Goal: Task Accomplishment & Management: Complete application form

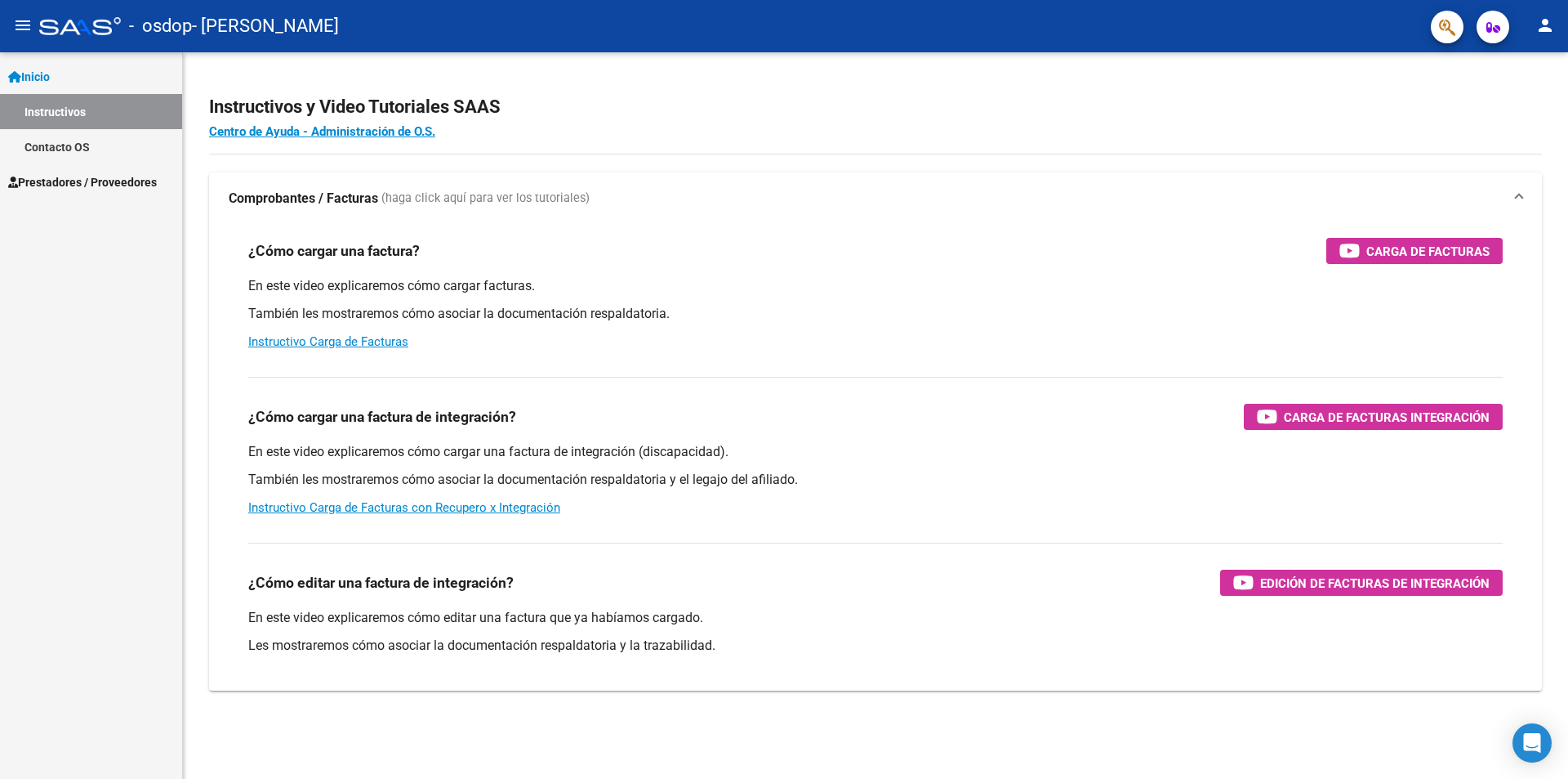
click at [1049, 380] on div "¿Cómo cargar una factura de integración? Carga de Facturas Integración En este …" at bounding box center [876, 447] width 1293 height 166
click at [1401, 252] on span "Carga de Facturas" at bounding box center [1427, 251] width 123 height 21
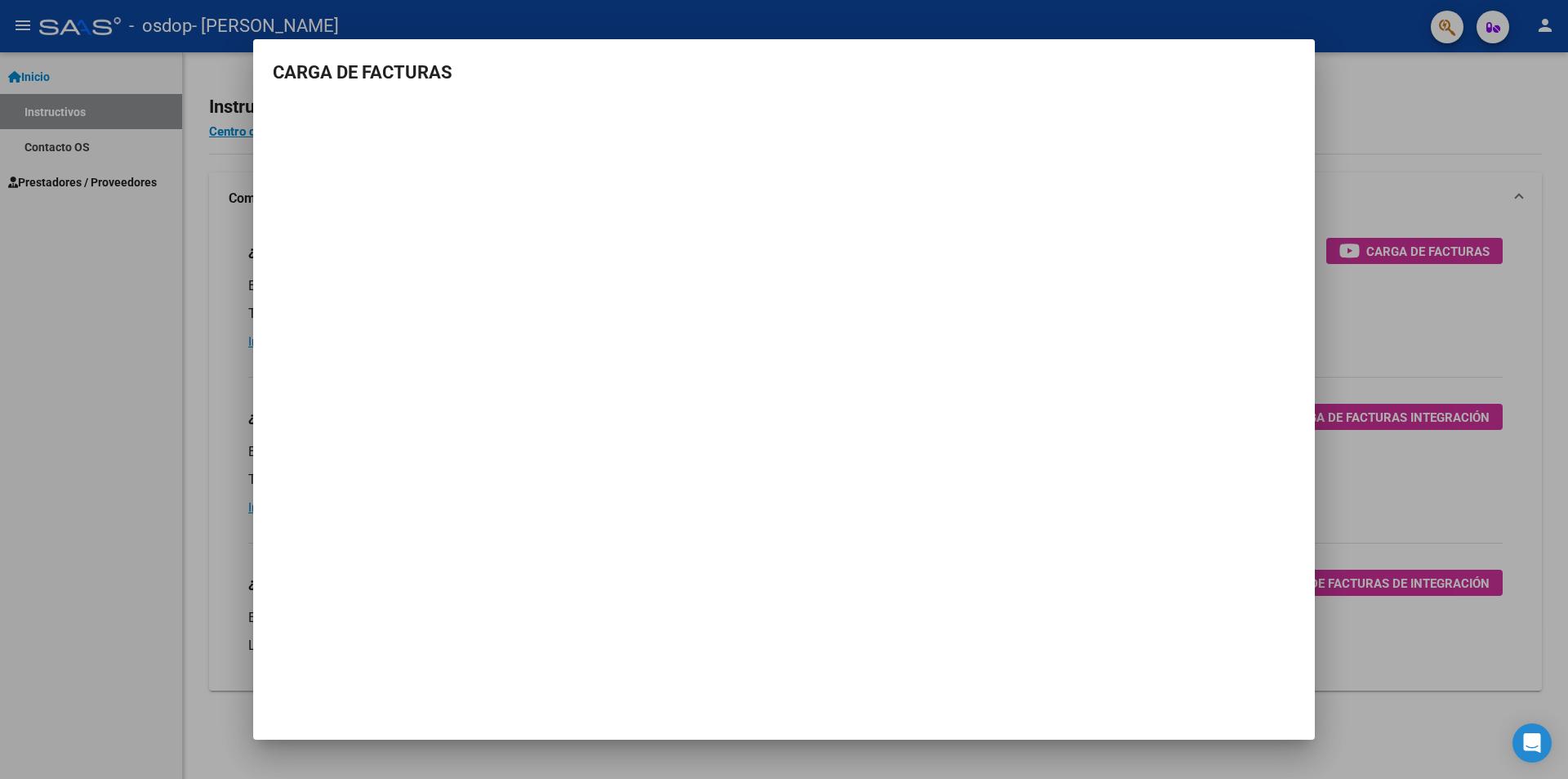
click at [167, 190] on div at bounding box center [784, 389] width 1568 height 779
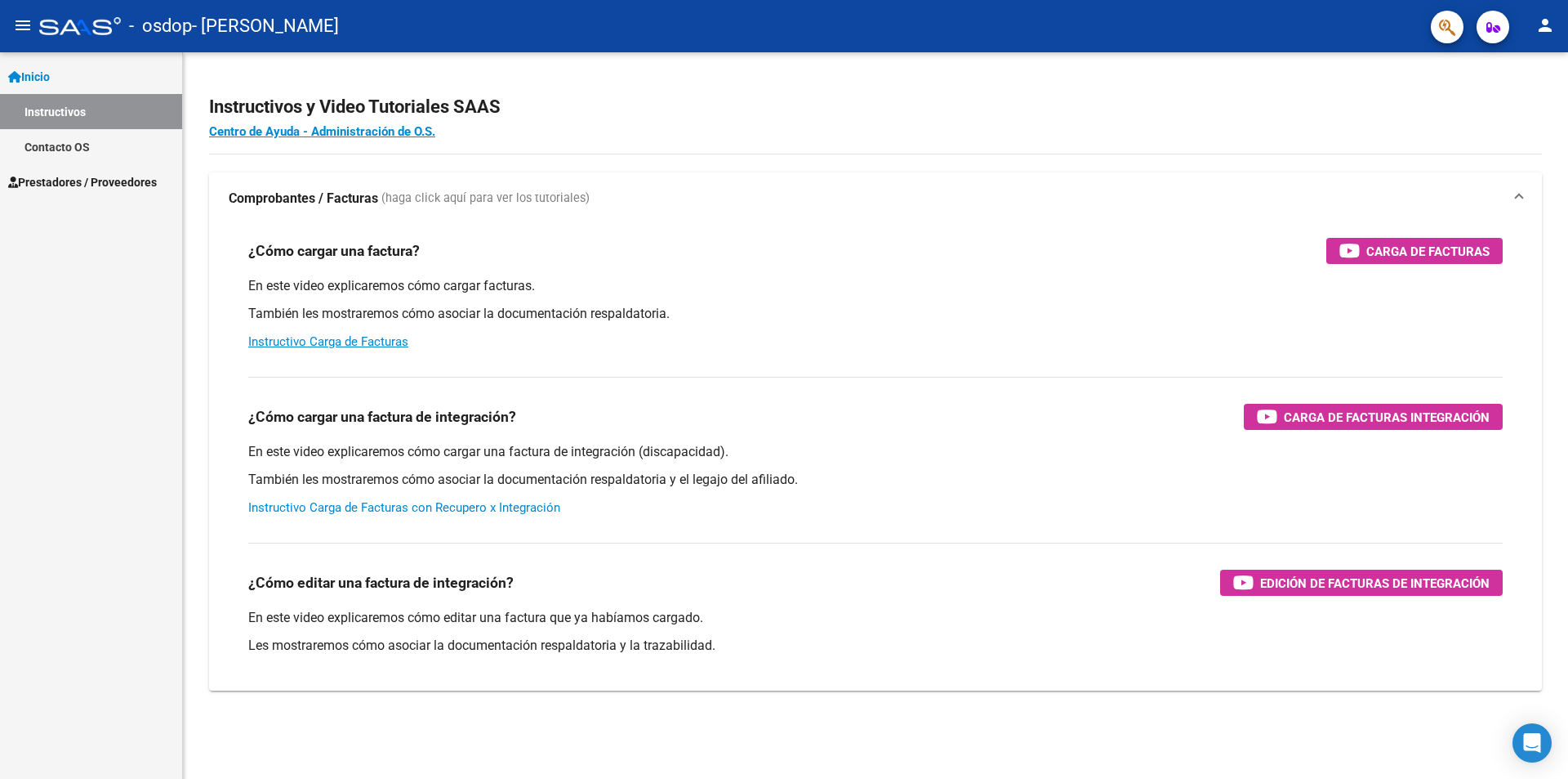
click at [509, 506] on link "Instructivo Carga de Facturas con Recupero x Integración" at bounding box center [403, 507] width 312 height 14
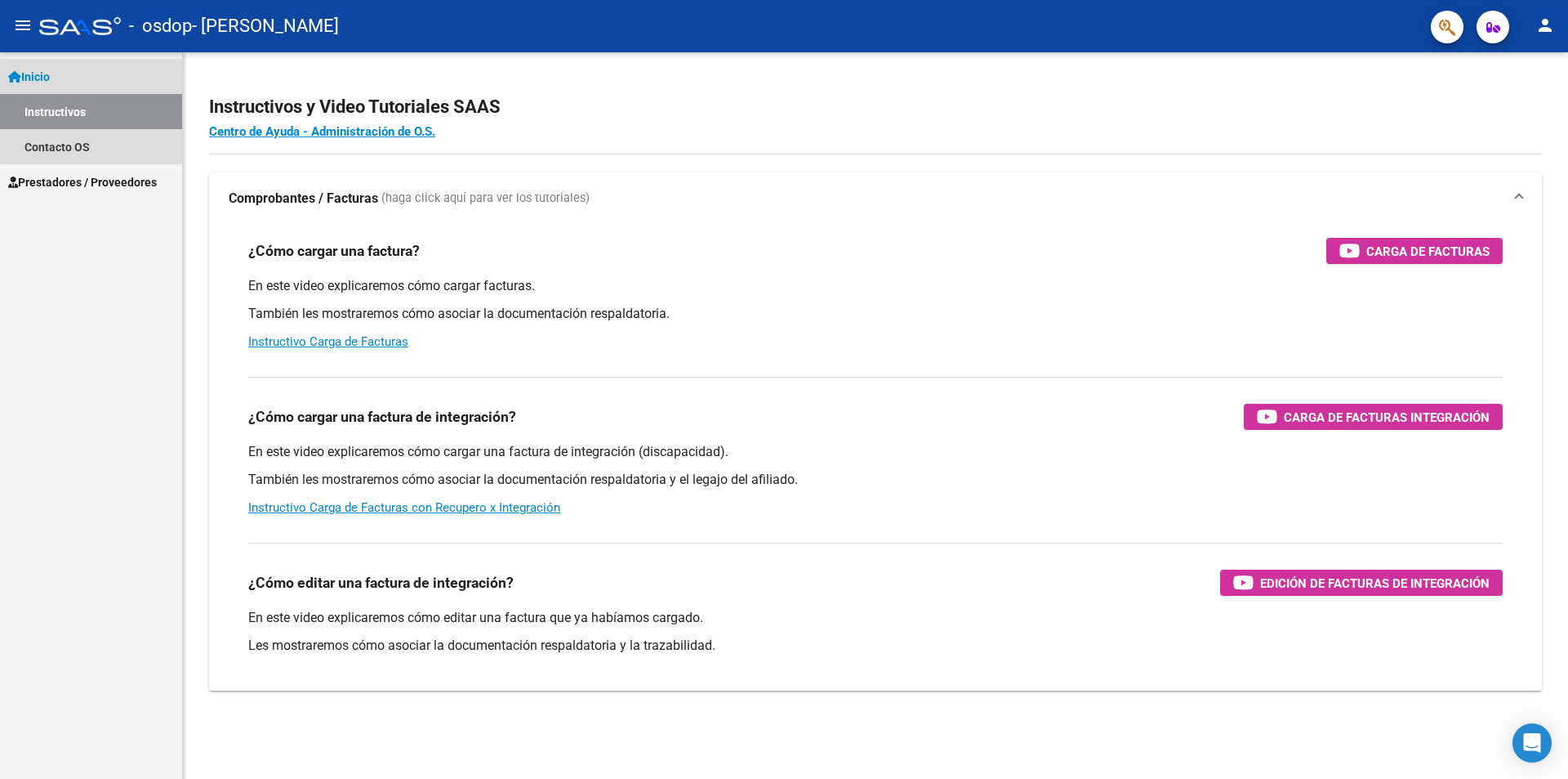
click at [101, 66] on link "Inicio" at bounding box center [91, 75] width 182 height 35
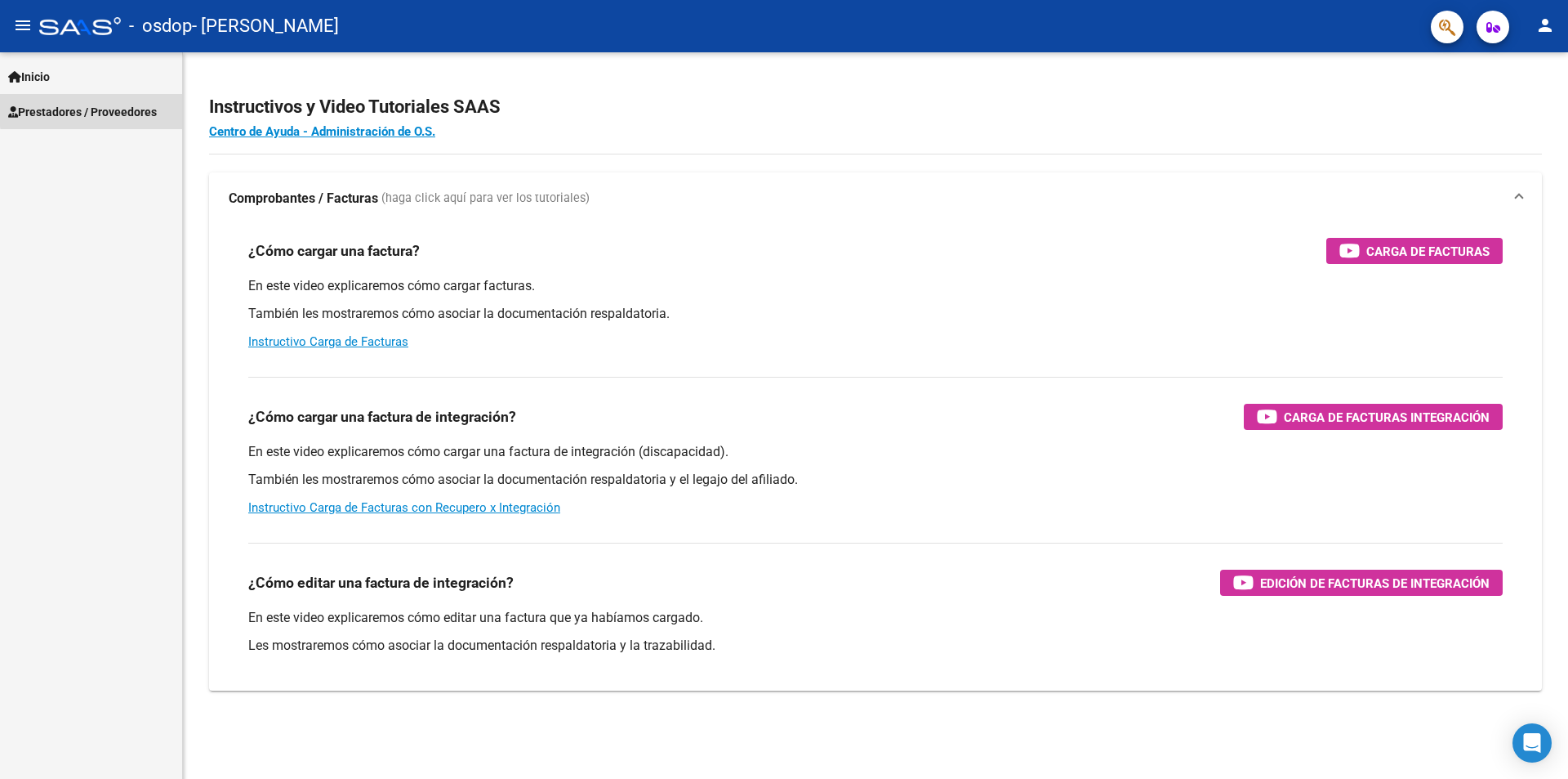
click at [117, 108] on span "Prestadores / Proveedores" at bounding box center [82, 112] width 148 height 18
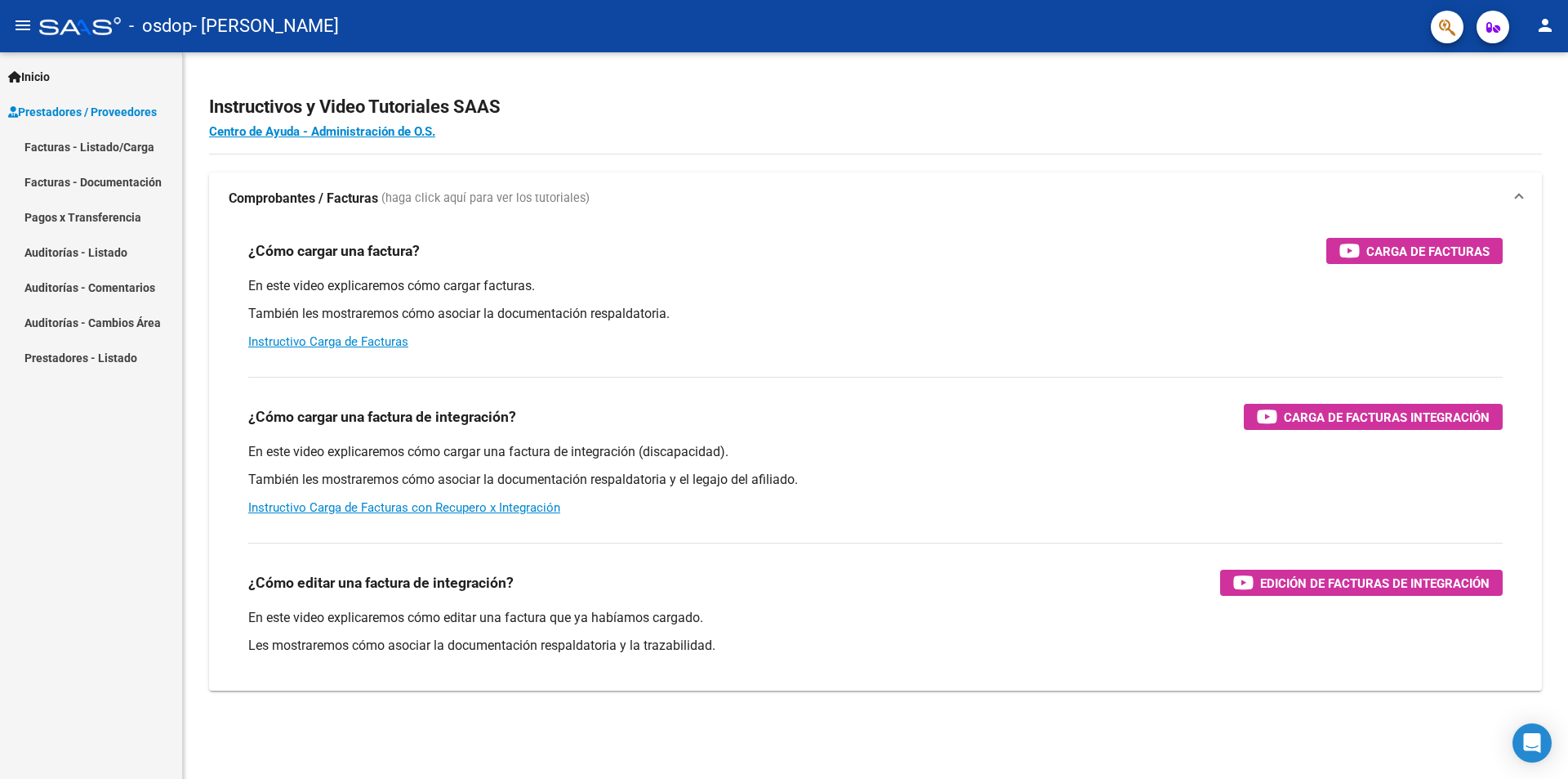
click at [103, 145] on link "Facturas - Listado/Carga" at bounding box center [91, 146] width 182 height 35
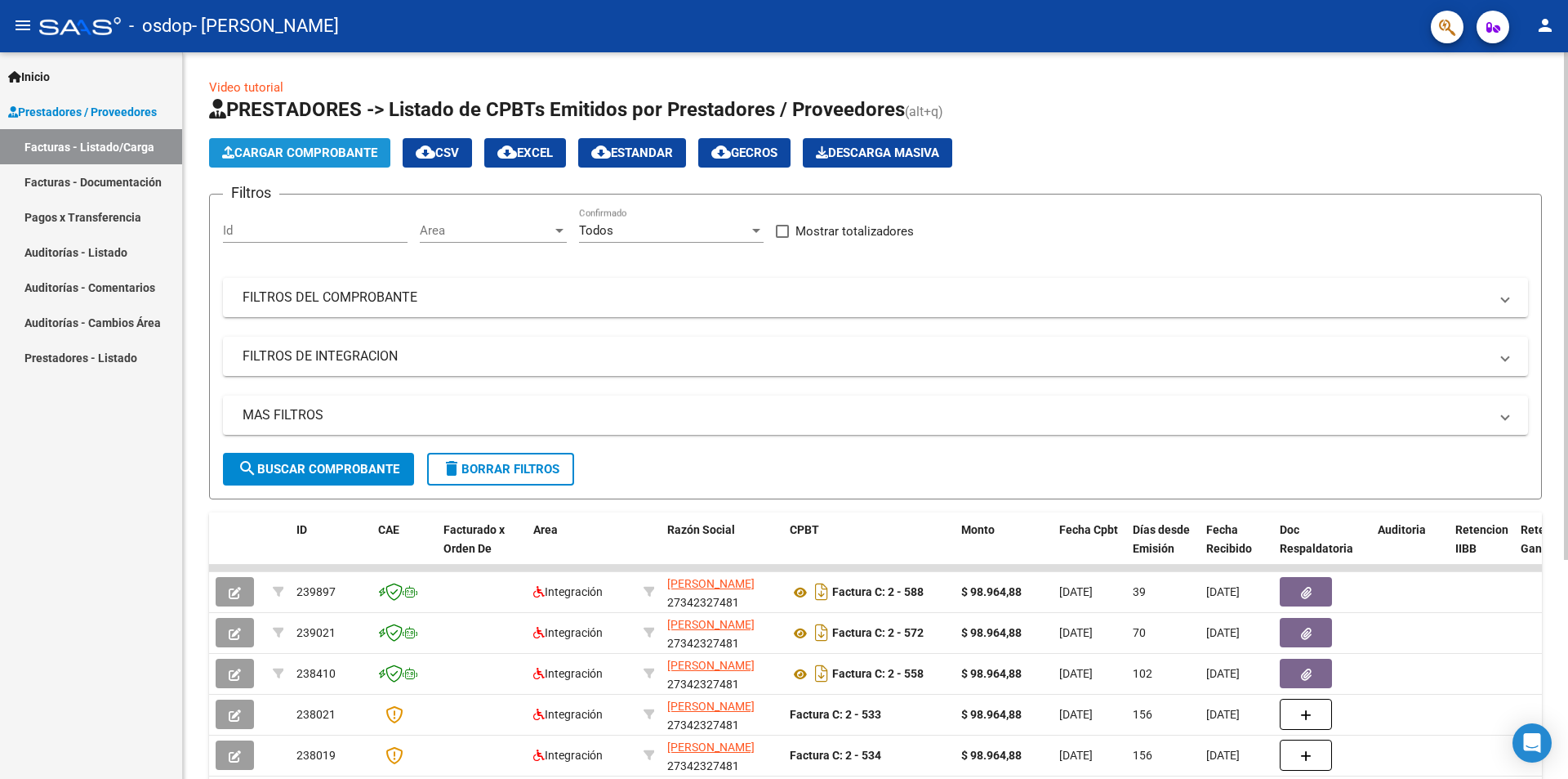
click at [301, 149] on span "Cargar Comprobante" at bounding box center [299, 153] width 155 height 14
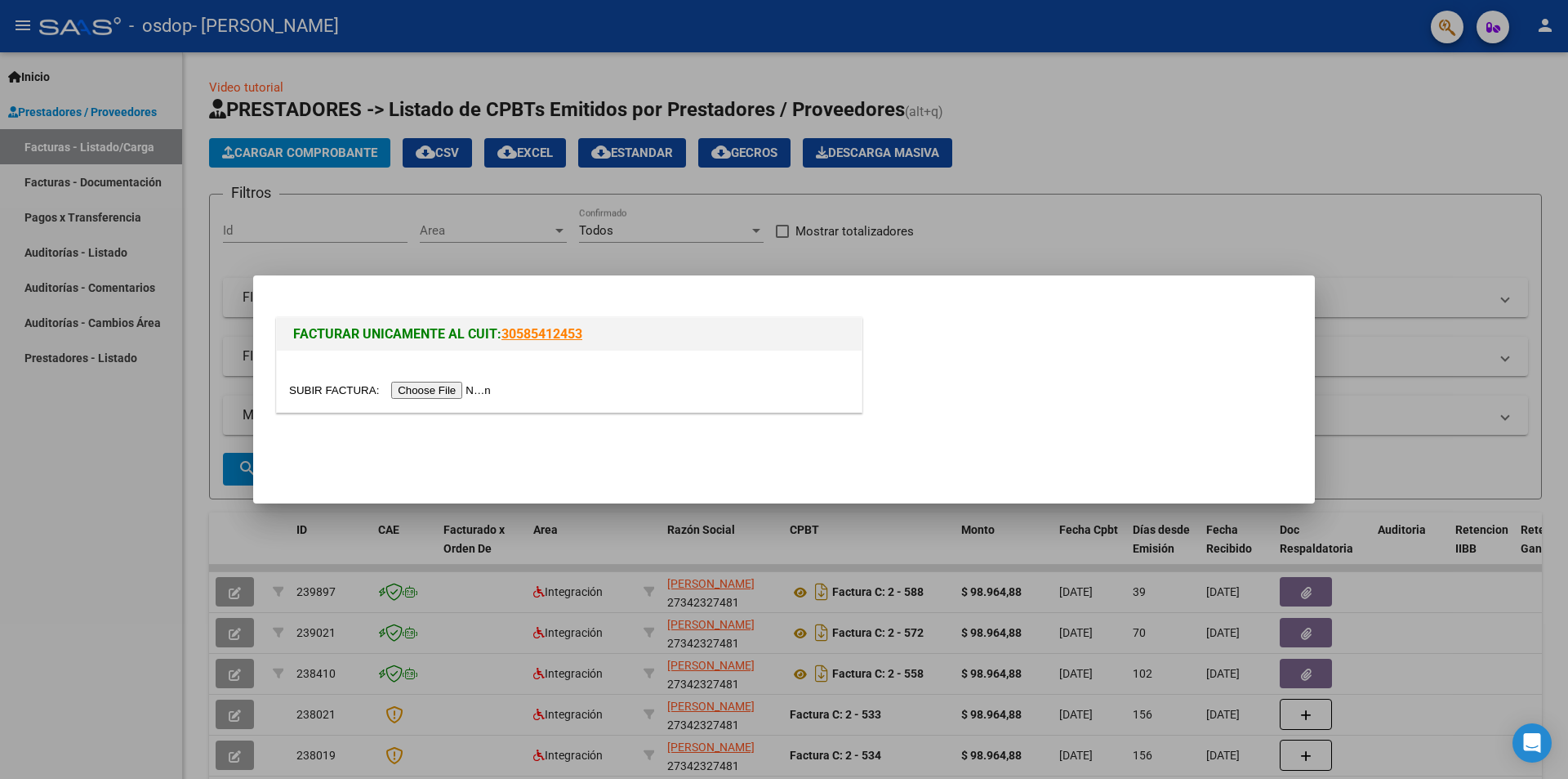
click at [472, 390] on input "file" at bounding box center [392, 390] width 207 height 17
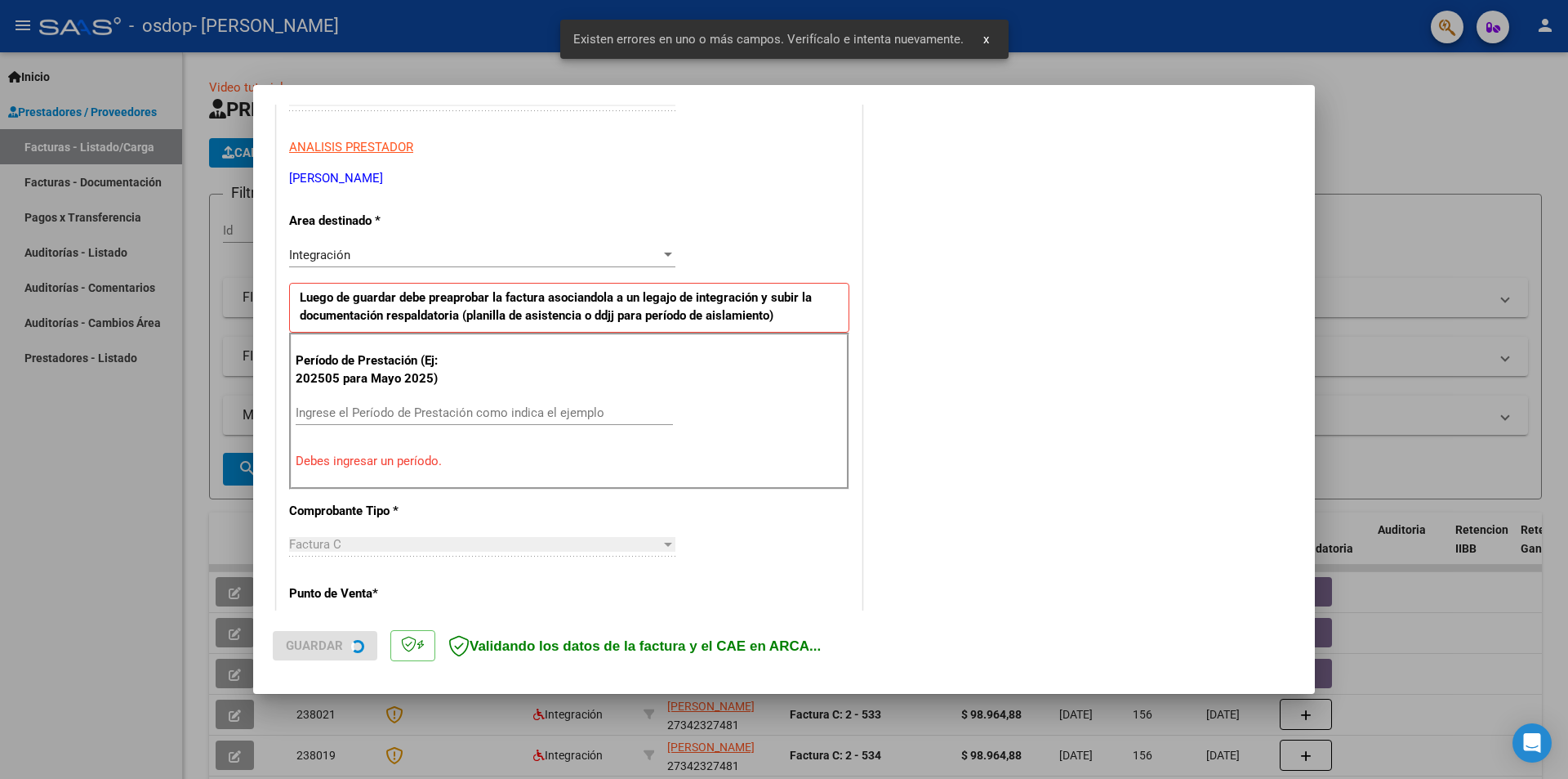
scroll to position [285, 0]
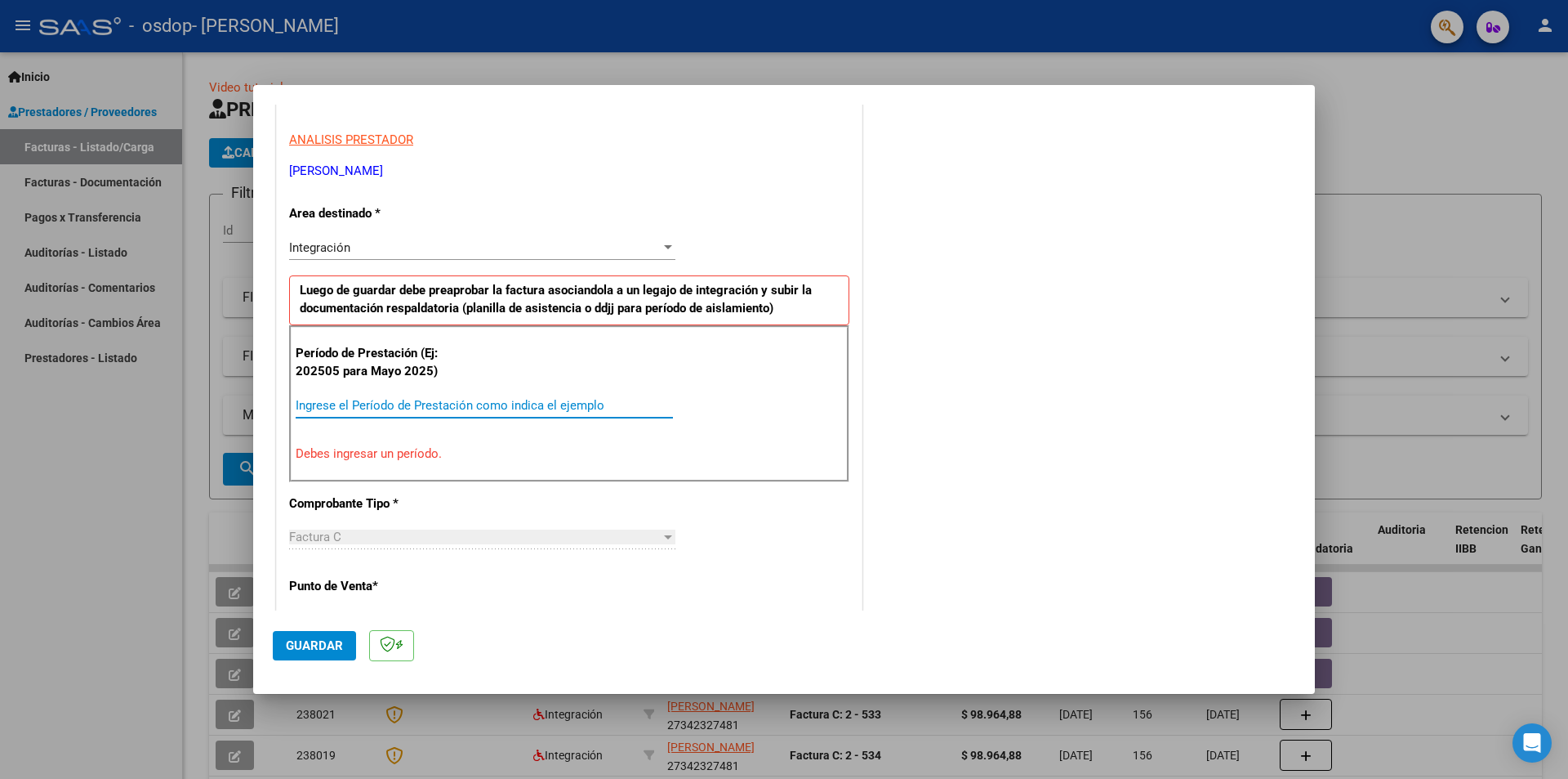
click at [331, 406] on input "Ingrese el Período de Prestación como indica el ejemplo" at bounding box center [484, 405] width 377 height 14
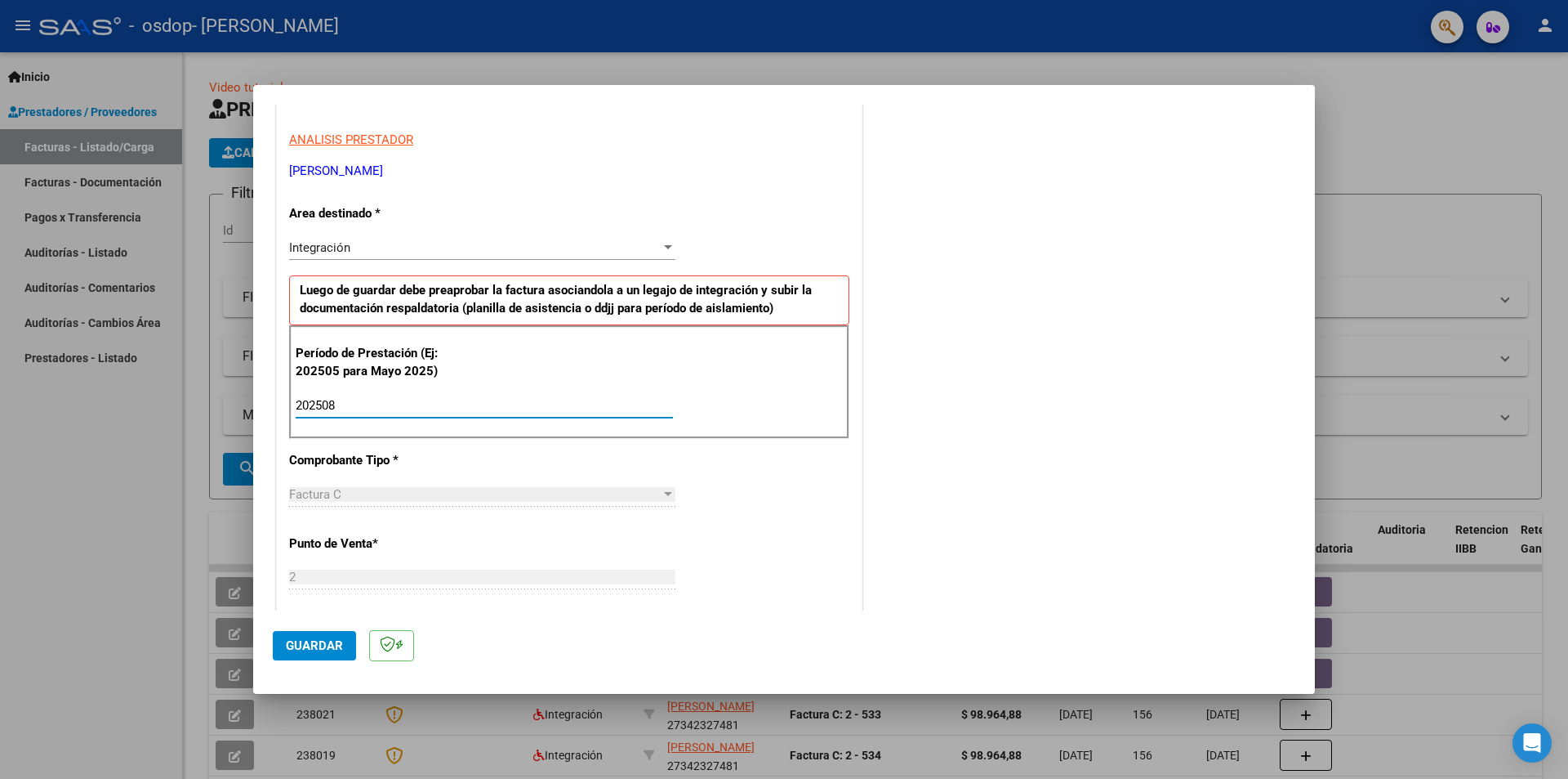
type input "202508"
click at [542, 498] on div "Factura C" at bounding box center [475, 494] width 372 height 14
click at [664, 493] on div at bounding box center [667, 493] width 8 height 4
click at [293, 643] on span "Guardar" at bounding box center [314, 645] width 57 height 14
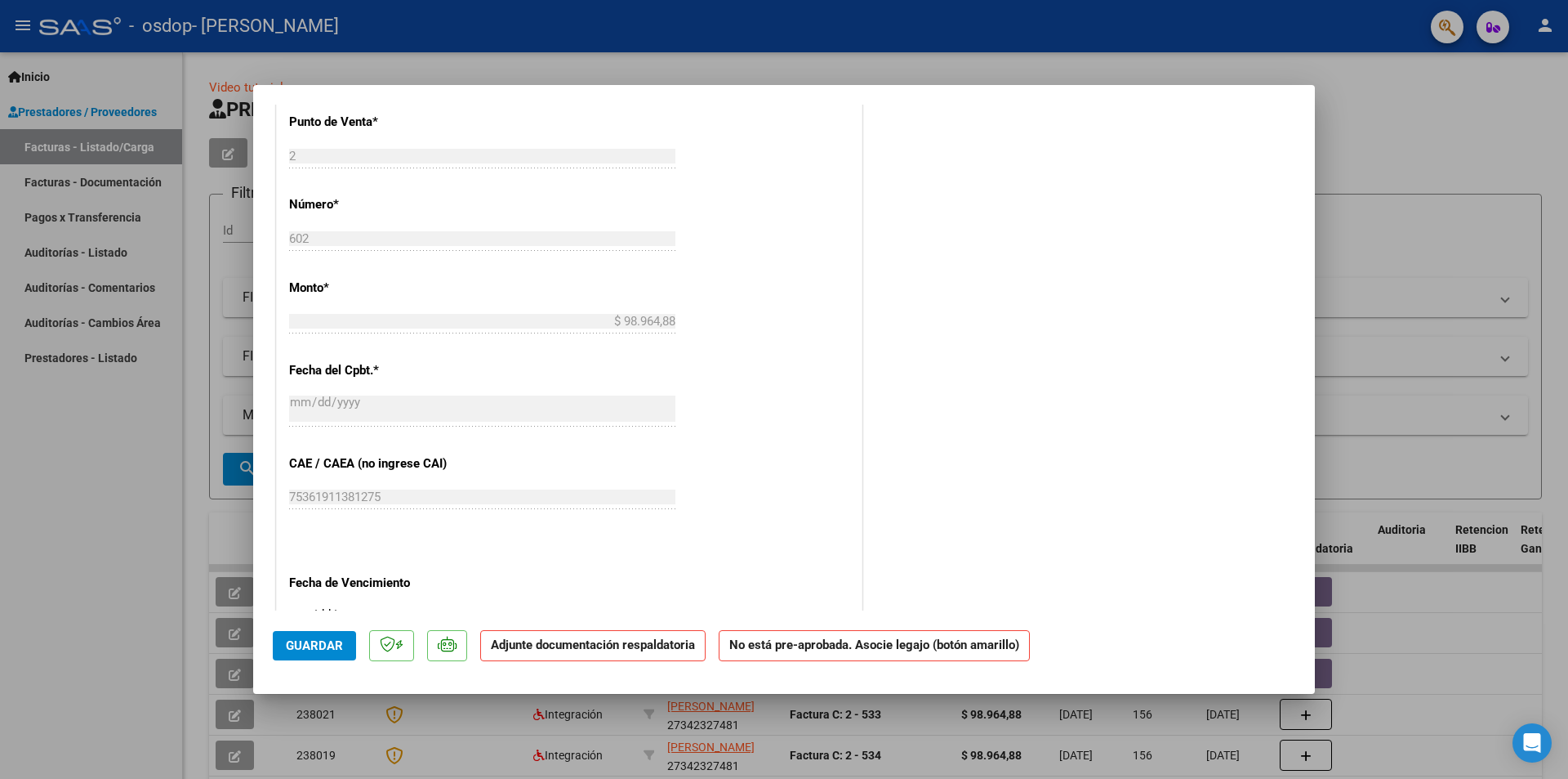
scroll to position [735, 0]
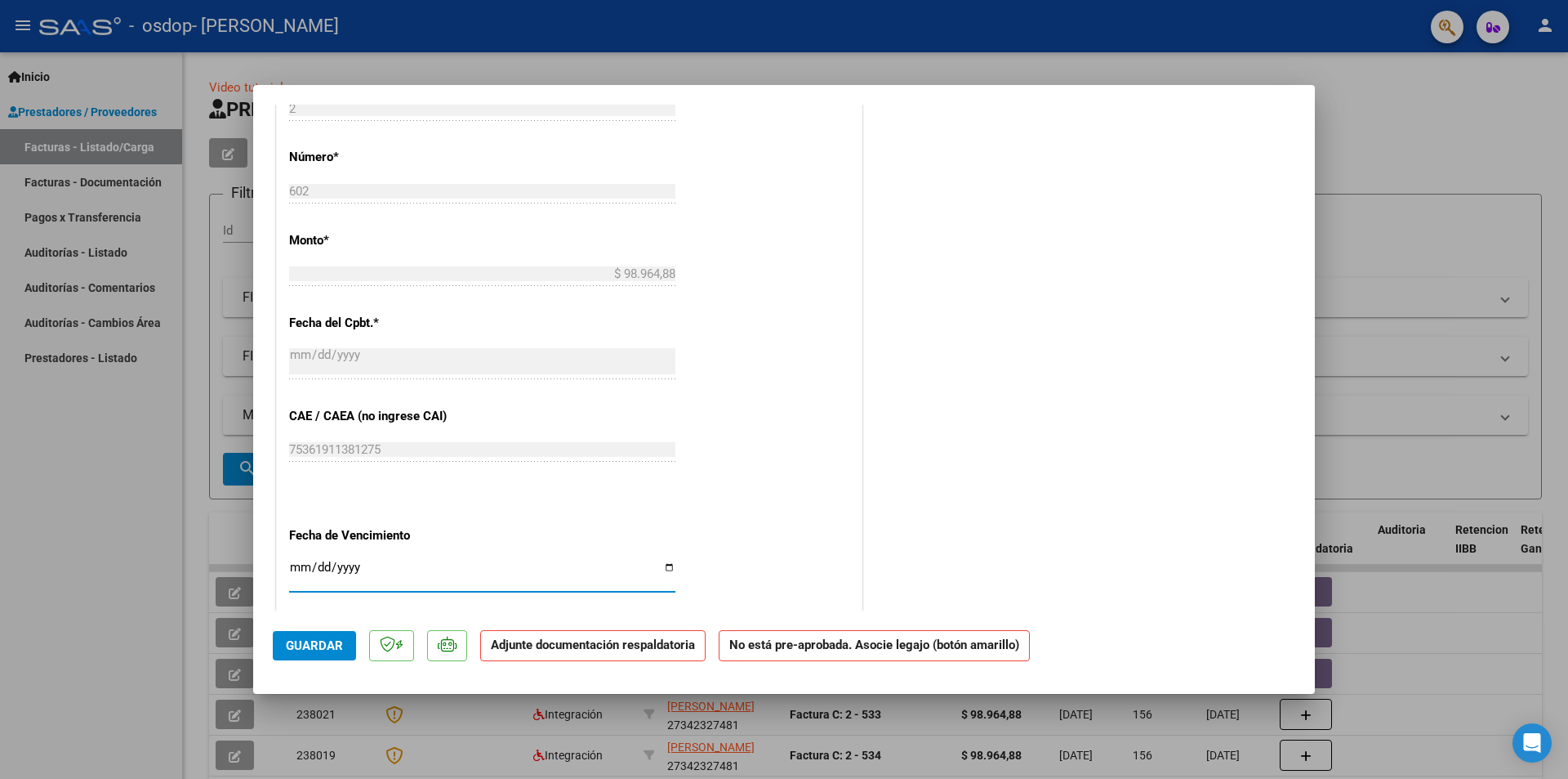
click at [663, 570] on input "Ingresar la fecha" at bounding box center [482, 573] width 386 height 26
type input "[DATE]"
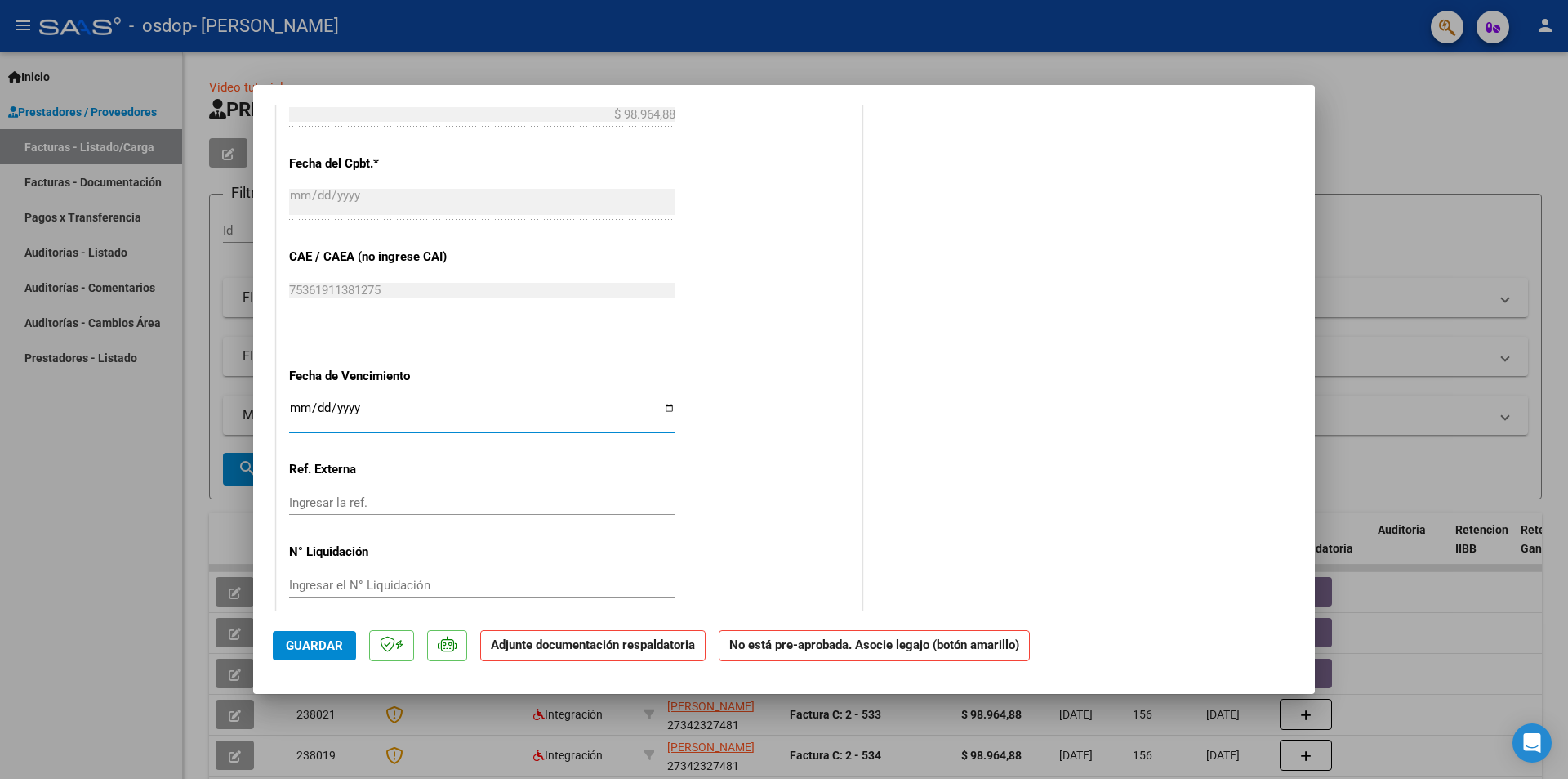
scroll to position [914, 0]
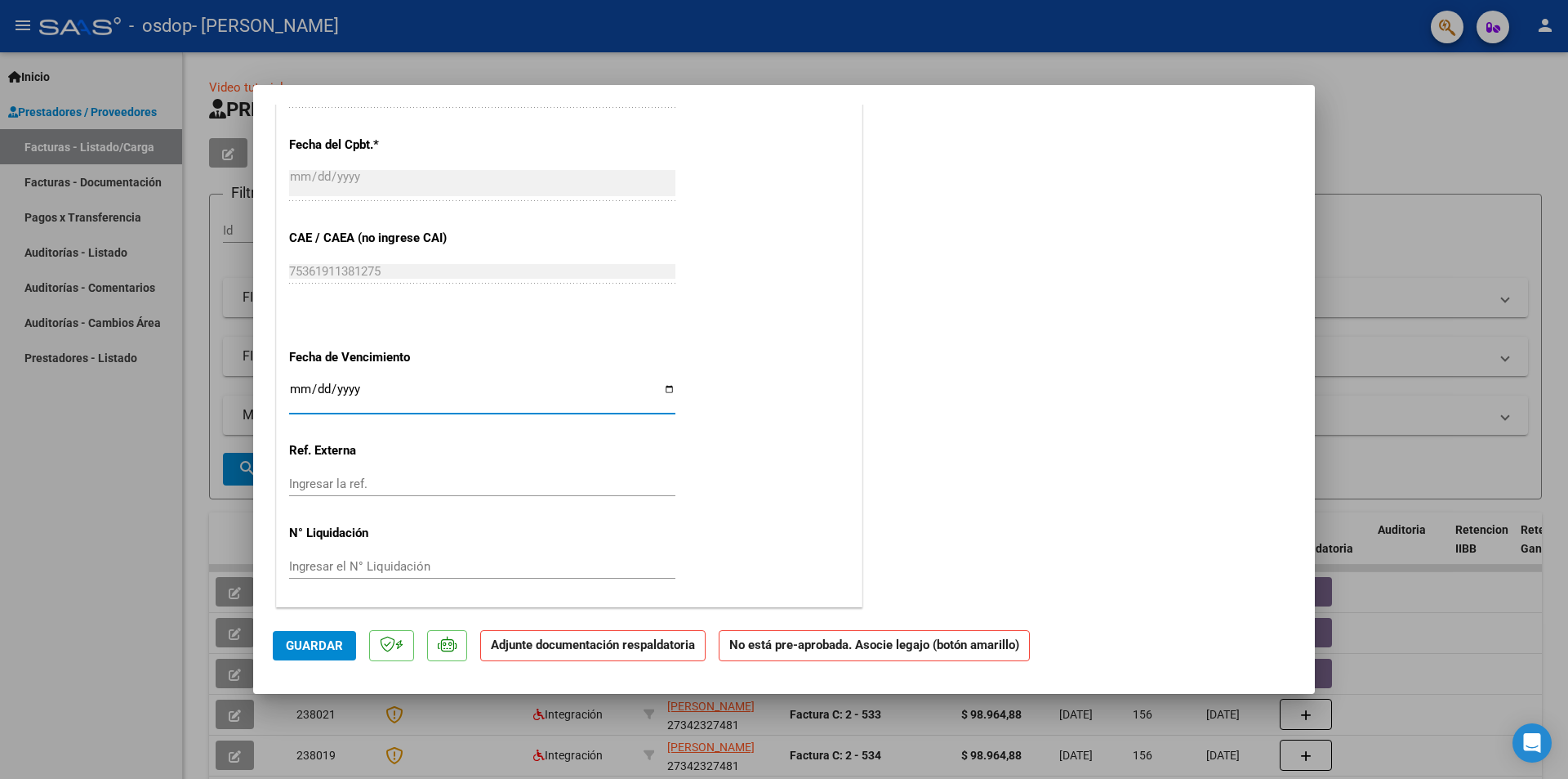
click at [427, 485] on input "Ingresar la ref." at bounding box center [482, 483] width 386 height 14
click at [330, 643] on span "Guardar" at bounding box center [314, 645] width 57 height 14
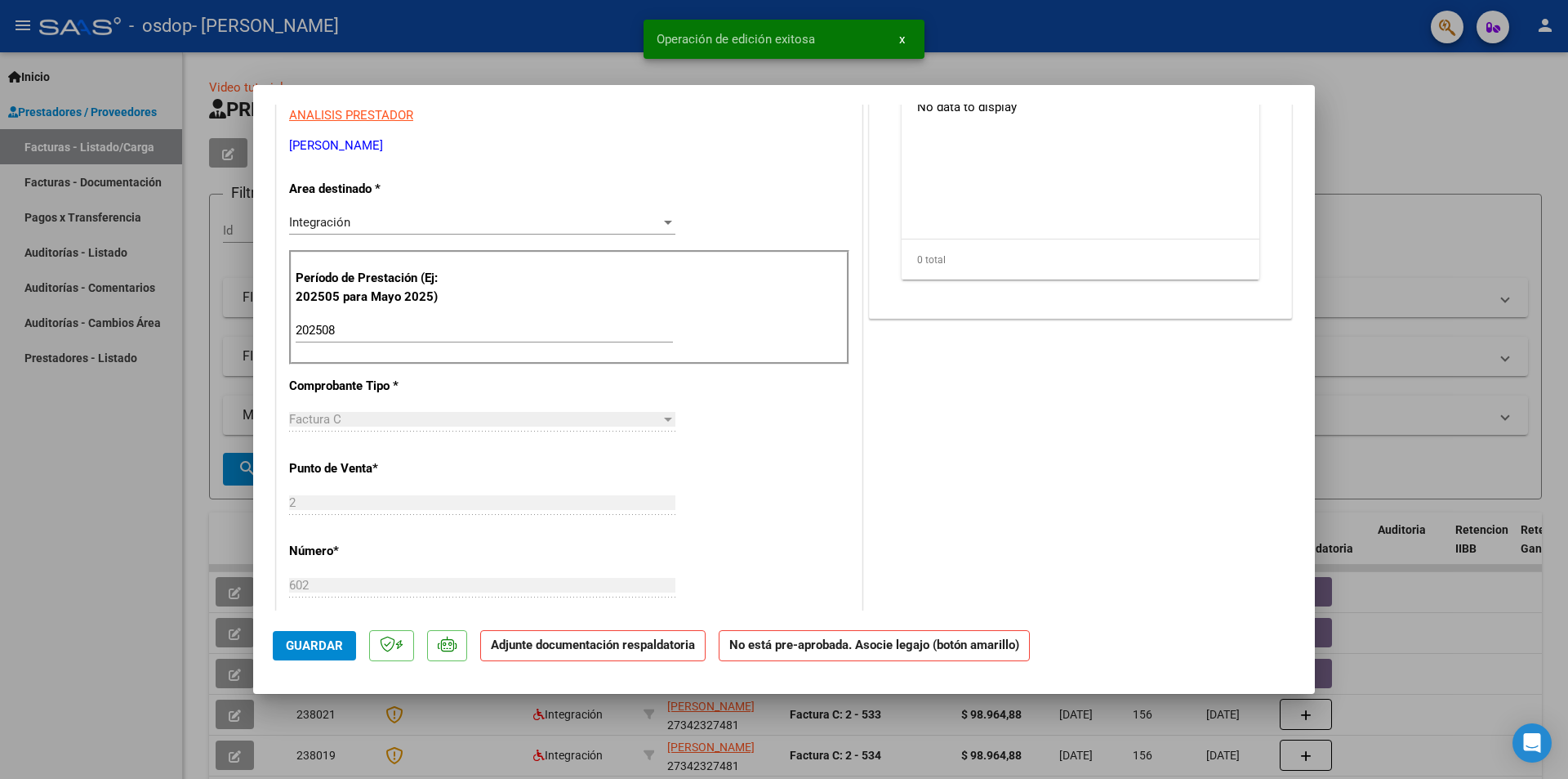
scroll to position [14, 0]
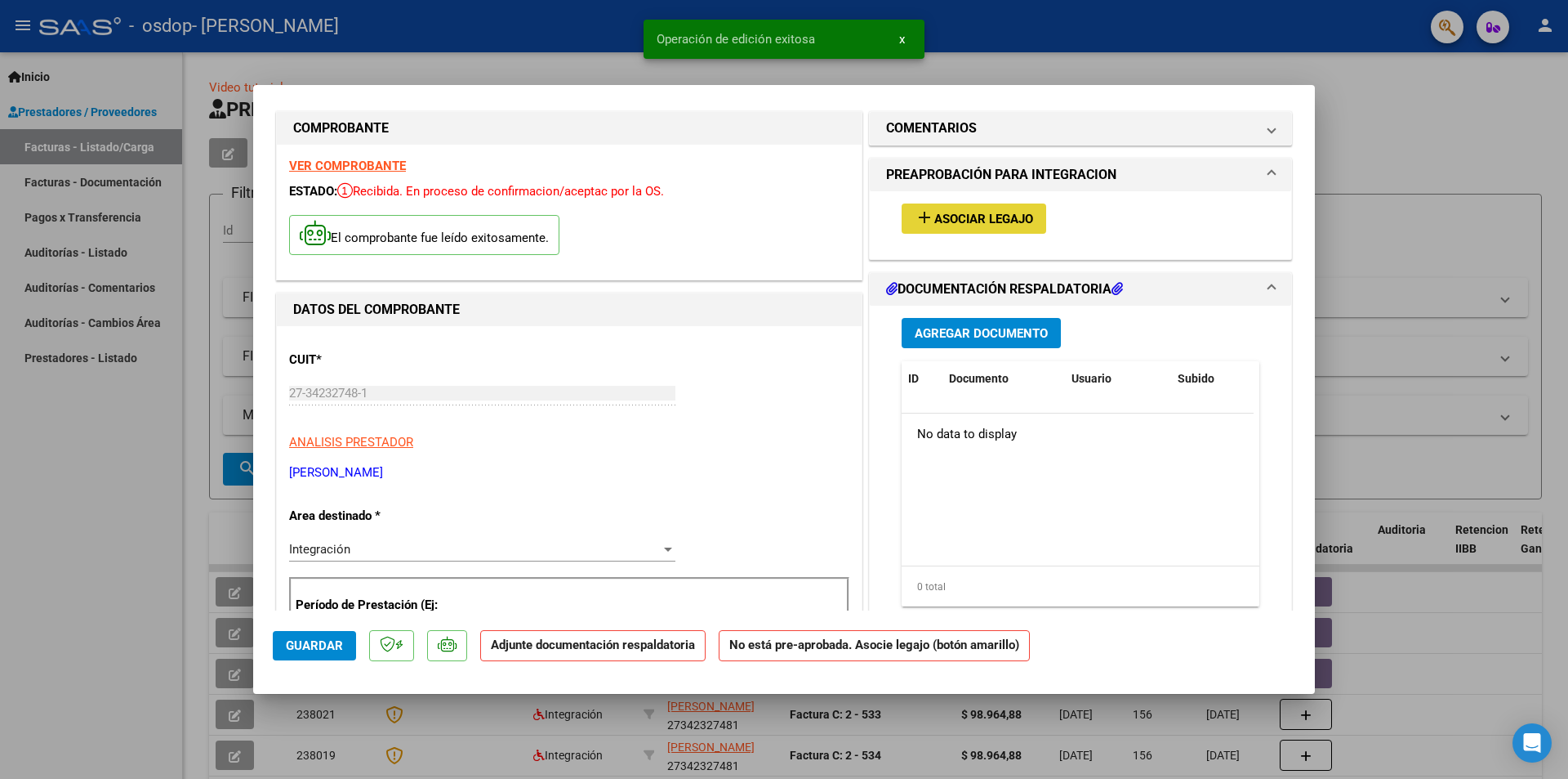
click at [982, 220] on span "Asociar Legajo" at bounding box center [983, 219] width 99 height 14
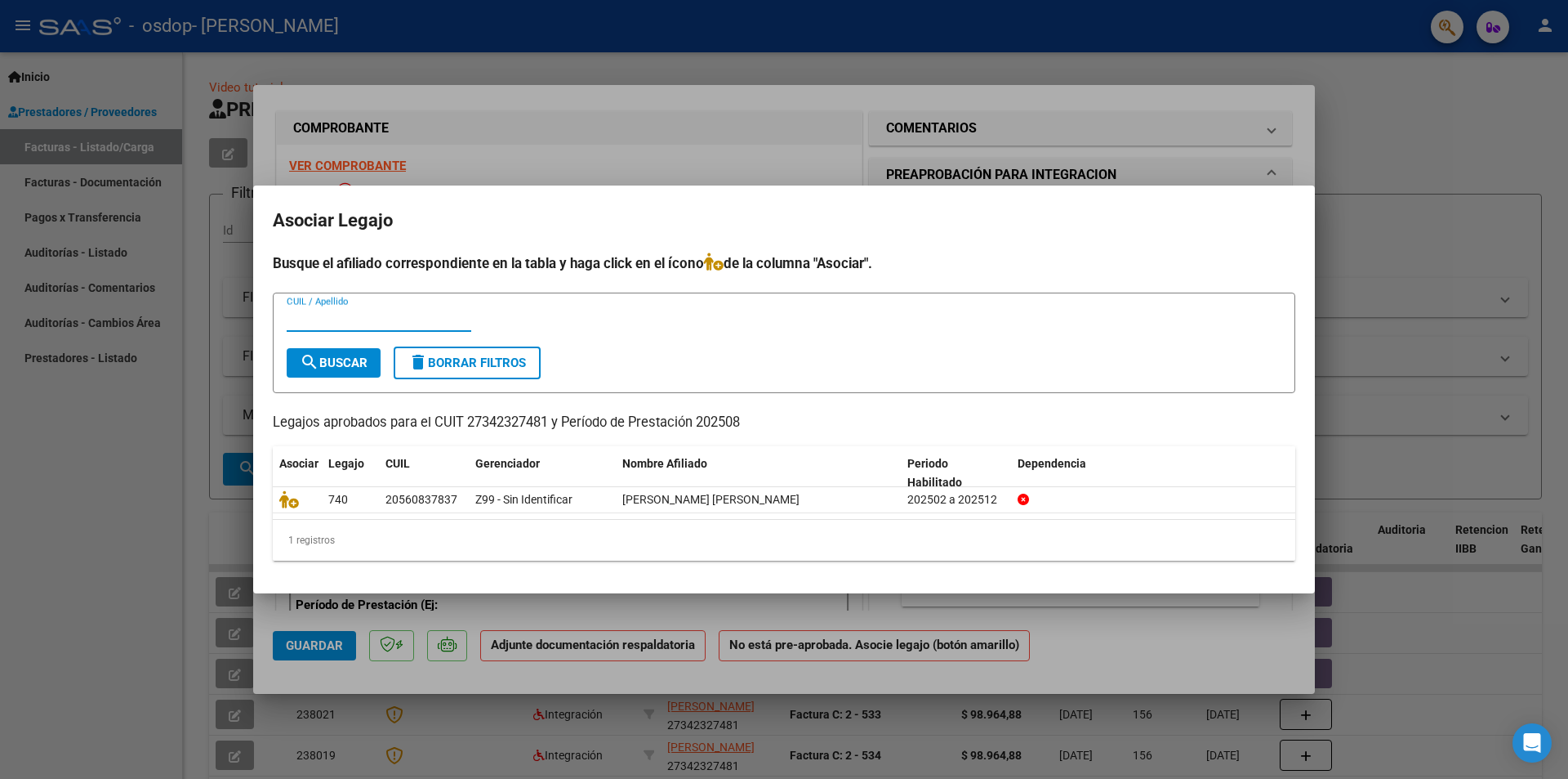
click at [788, 144] on div at bounding box center [784, 389] width 1568 height 779
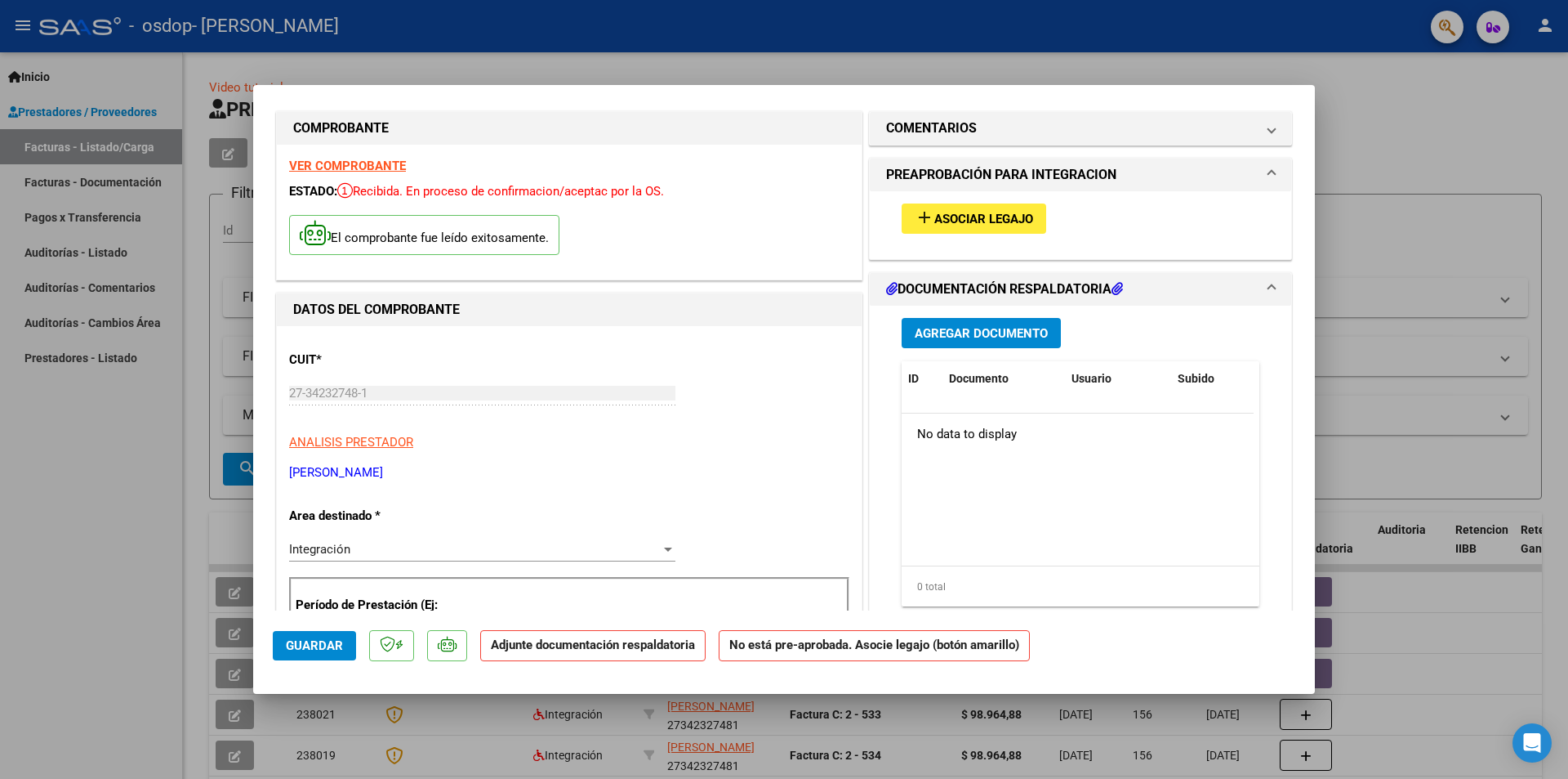
click at [1000, 338] on span "Agregar Documento" at bounding box center [981, 333] width 133 height 14
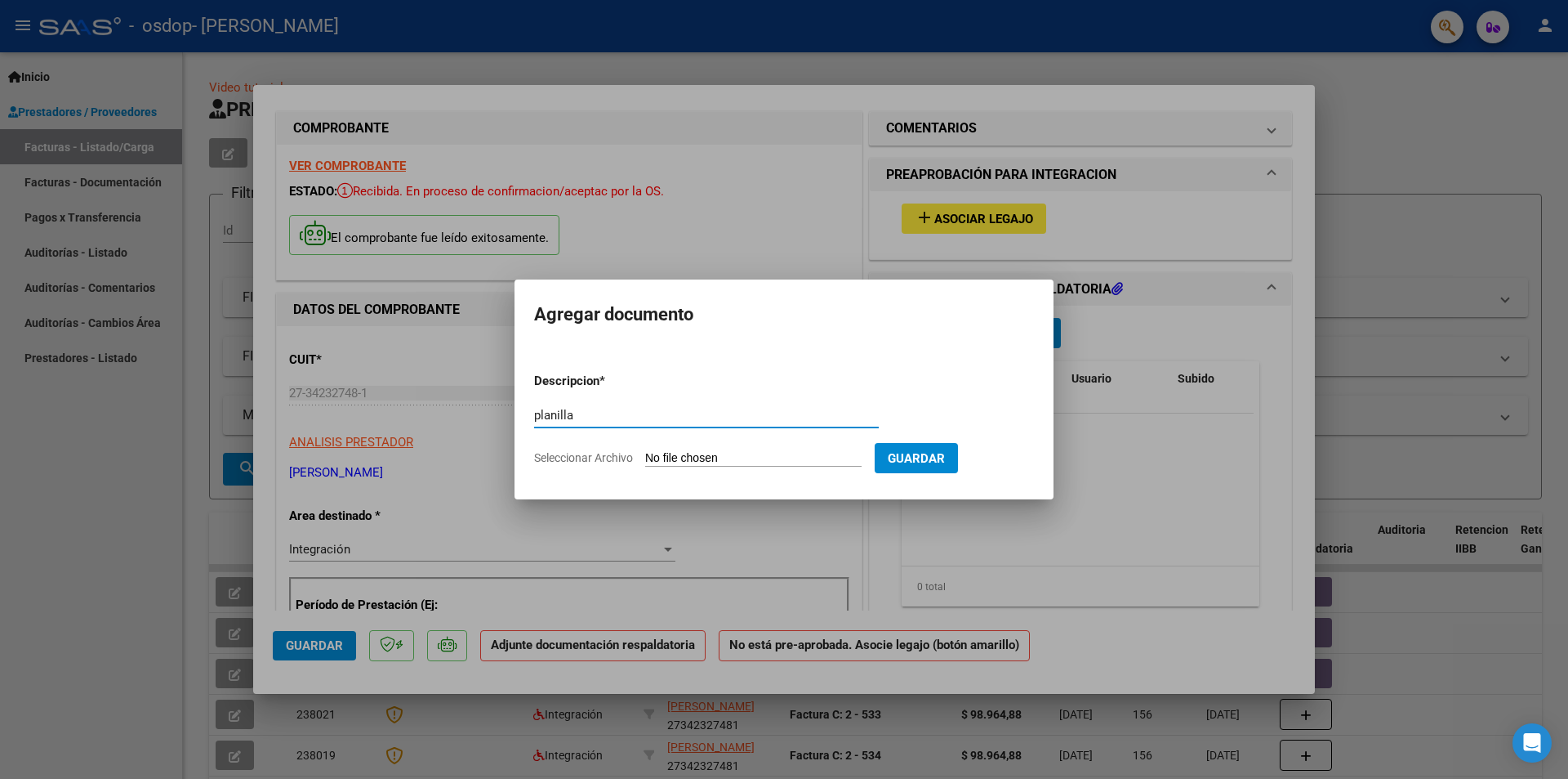
type input "planilla"
click at [811, 452] on input "Seleccionar Archivo" at bounding box center [753, 458] width 216 height 15
type input "C:\fakepath\planilla agosto [PERSON_NAME](2).pdf"
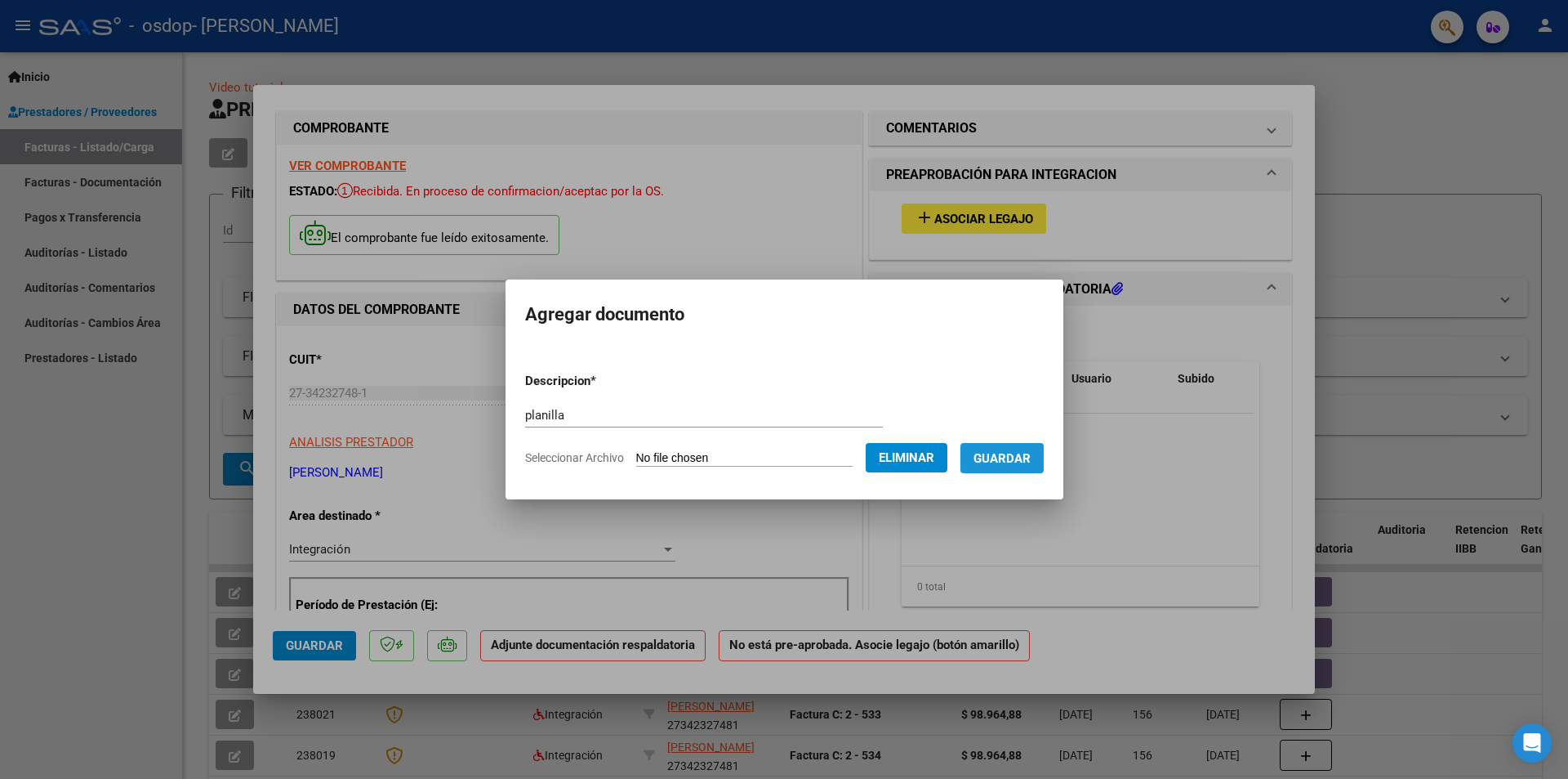
drag, startPoint x: 1036, startPoint y: 454, endPoint x: 1034, endPoint y: 469, distance: 15.1
click at [1031, 455] on span "Guardar" at bounding box center [1002, 458] width 57 height 14
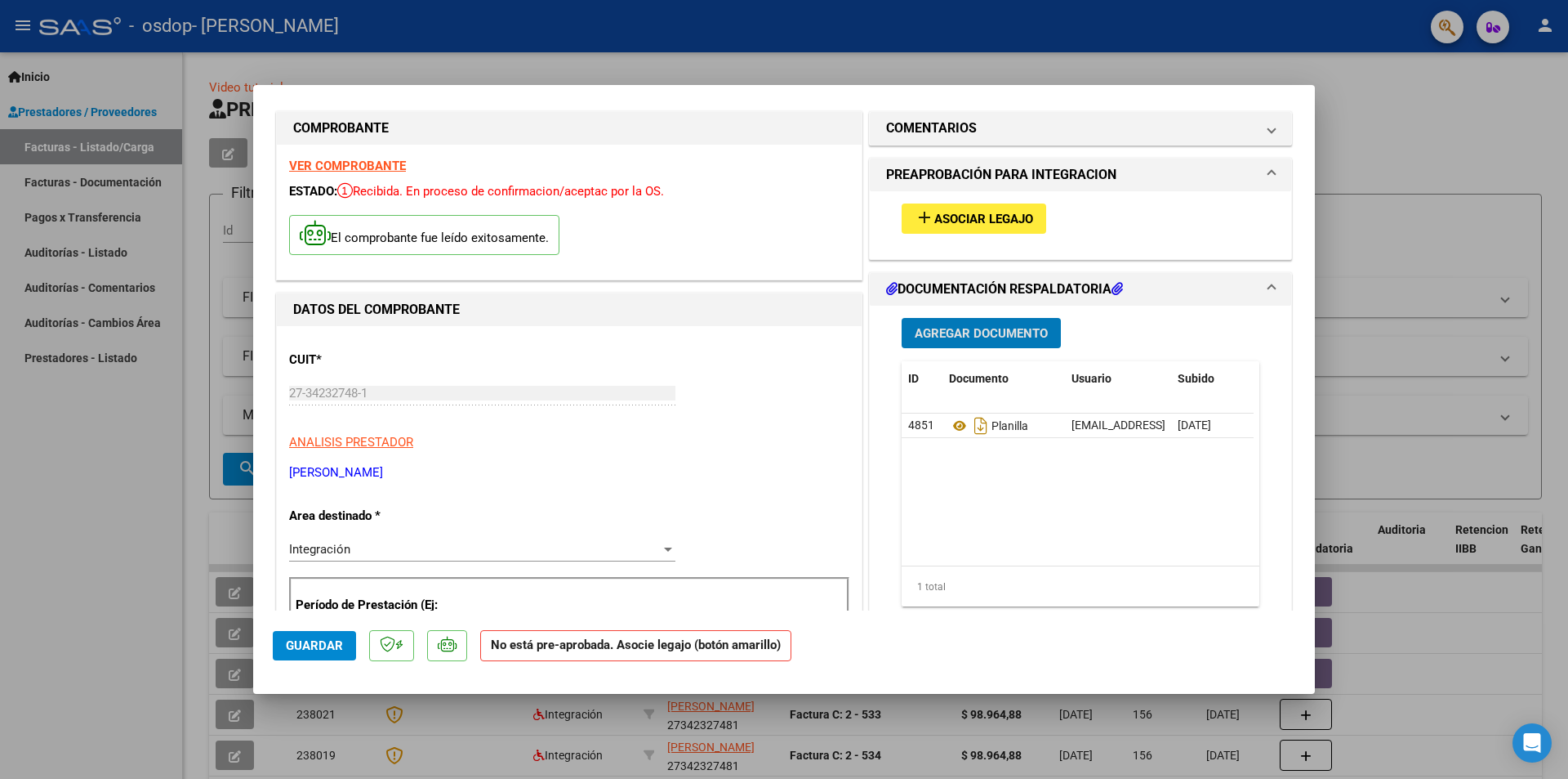
scroll to position [0, 0]
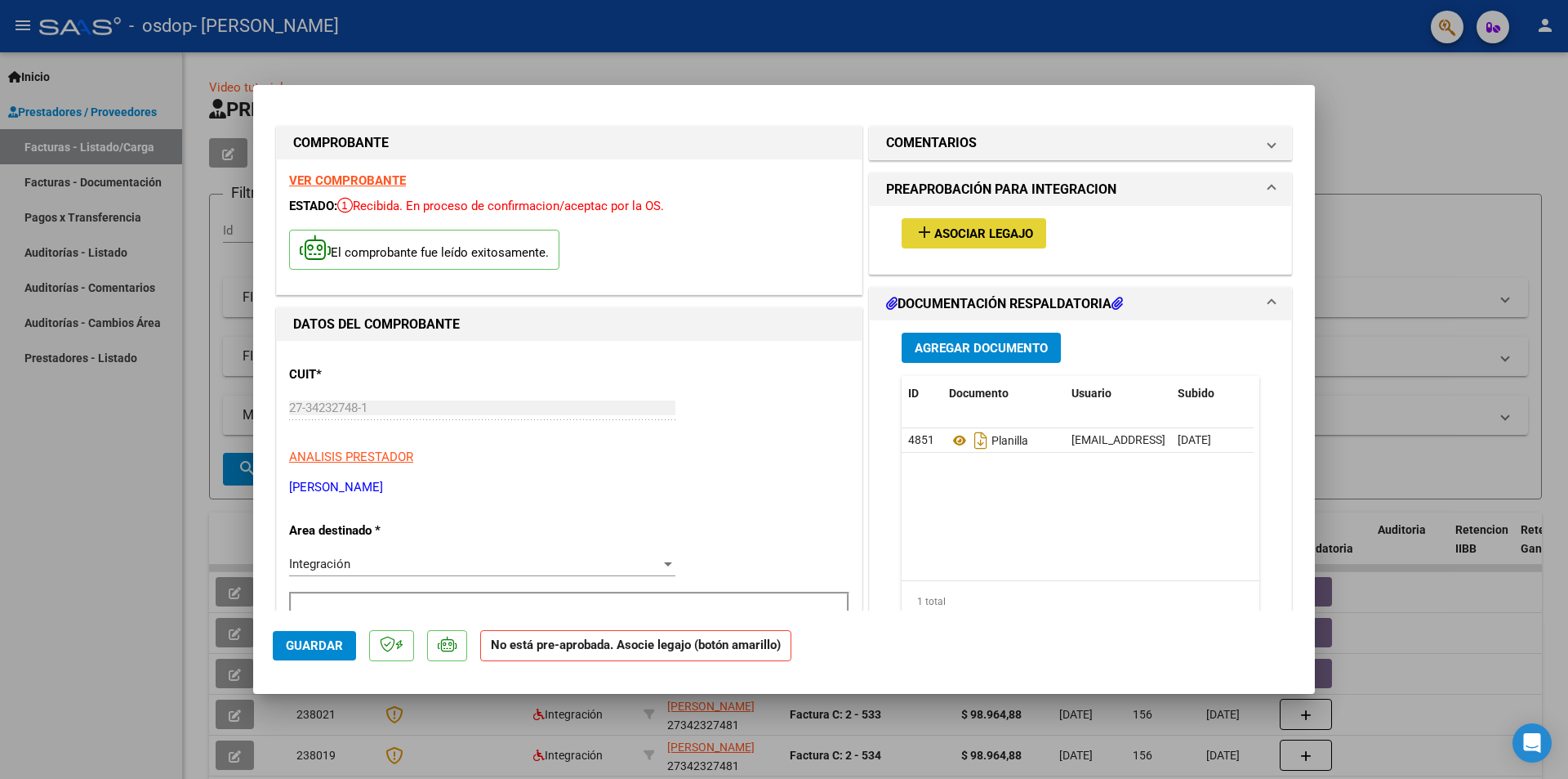
click at [987, 228] on span "Asociar Legajo" at bounding box center [983, 234] width 99 height 14
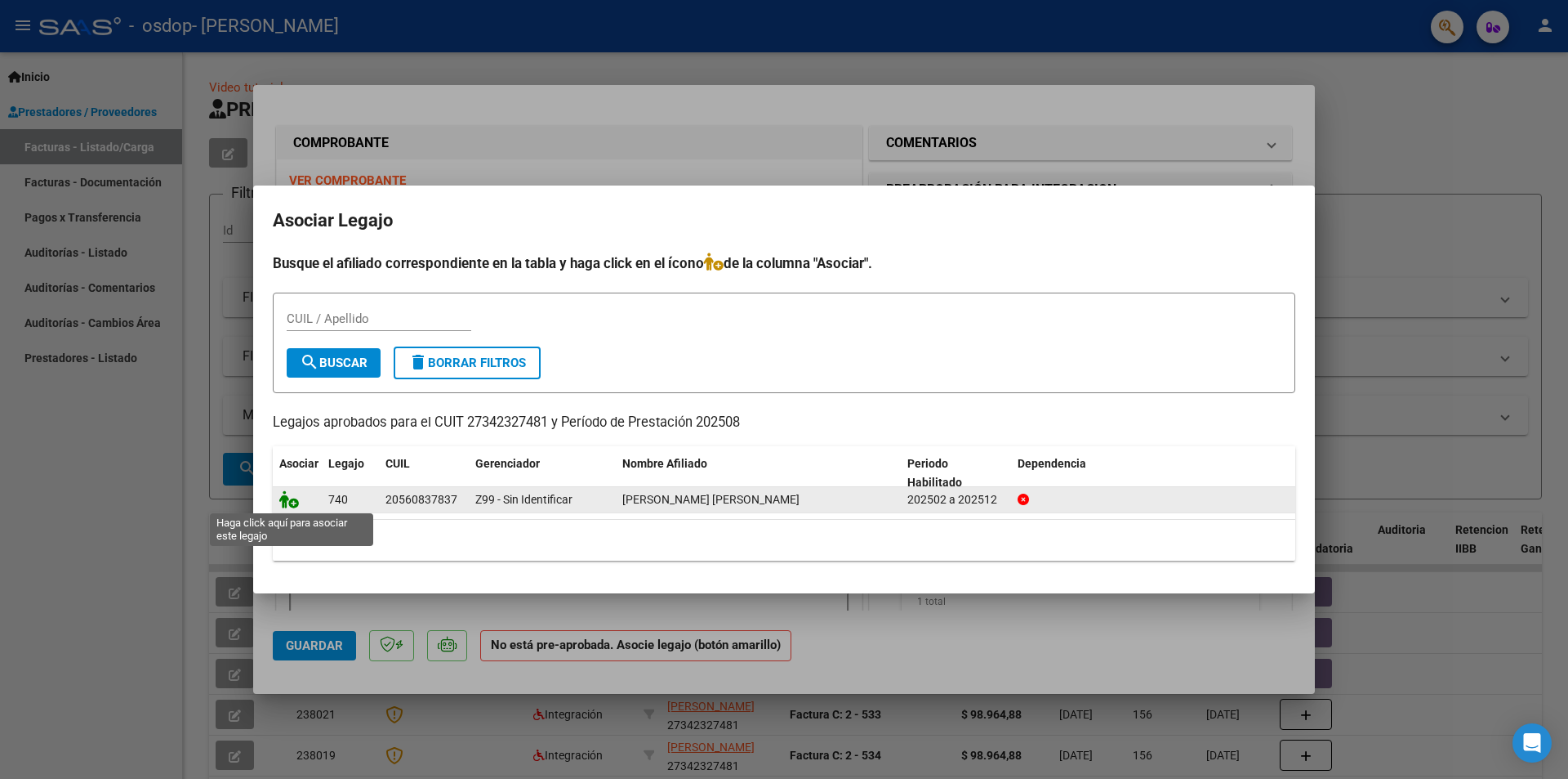
click at [293, 494] on icon at bounding box center [289, 500] width 20 height 18
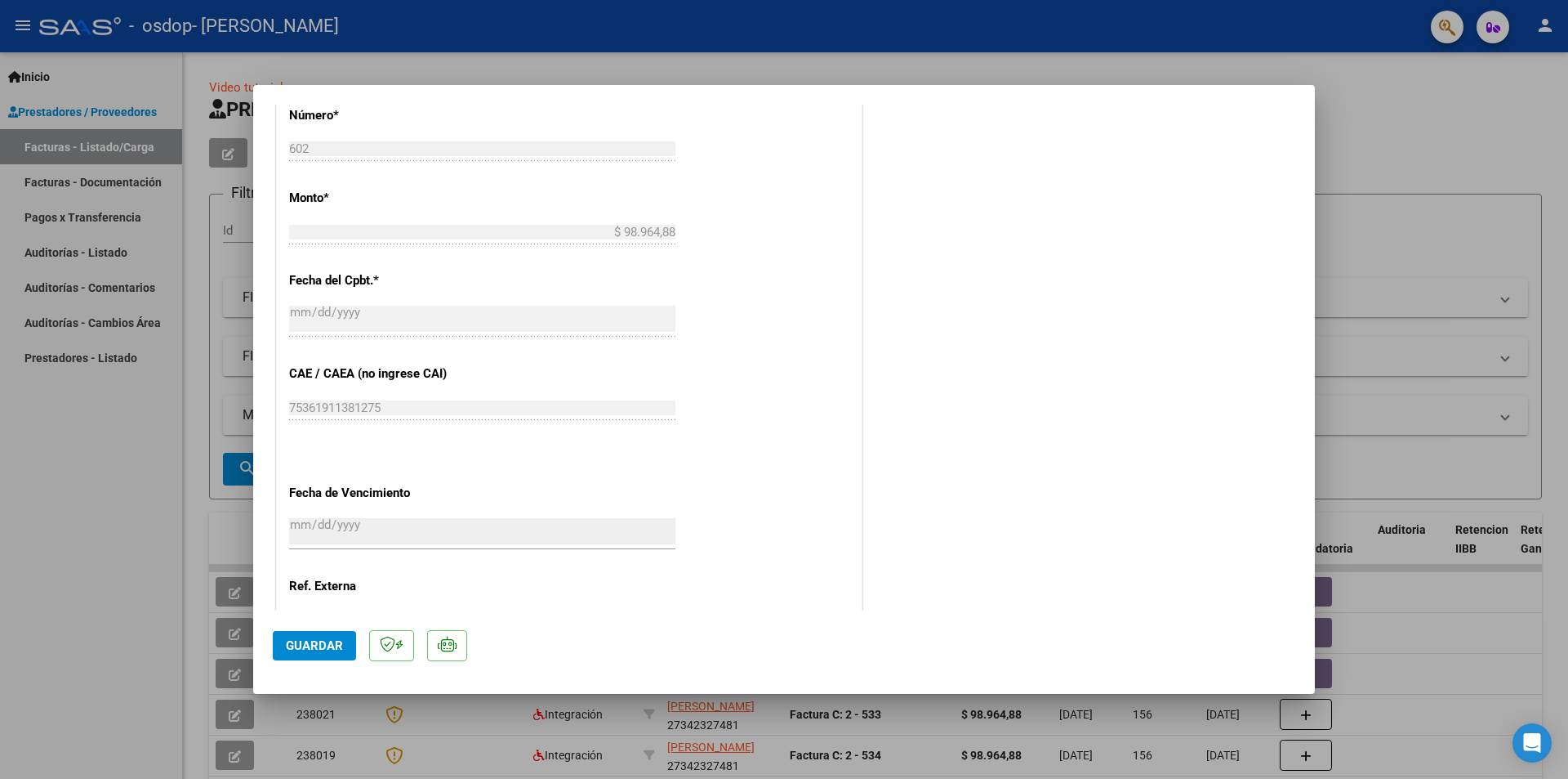
scroll to position [957, 0]
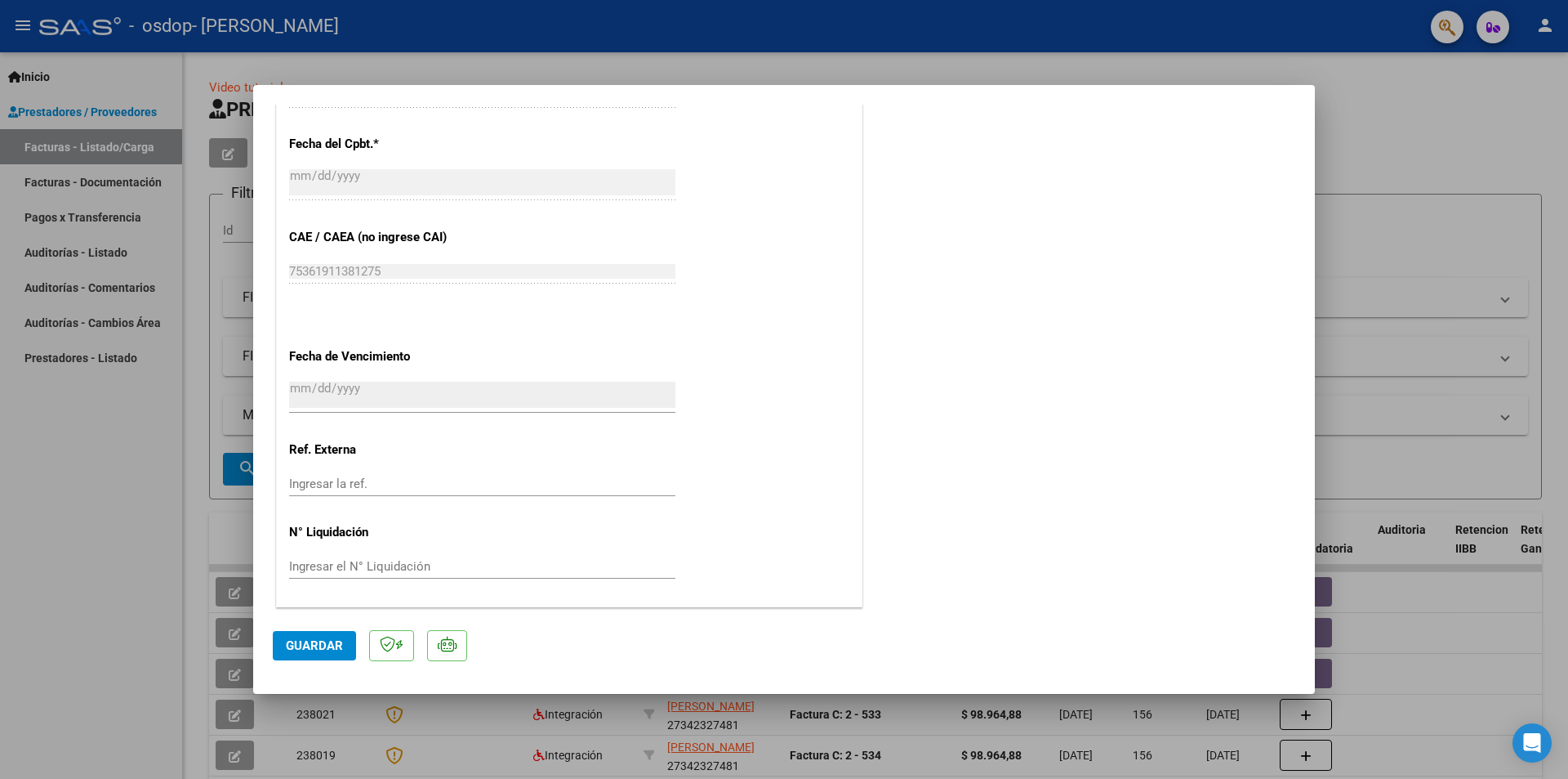
click at [298, 651] on span "Guardar" at bounding box center [314, 645] width 57 height 14
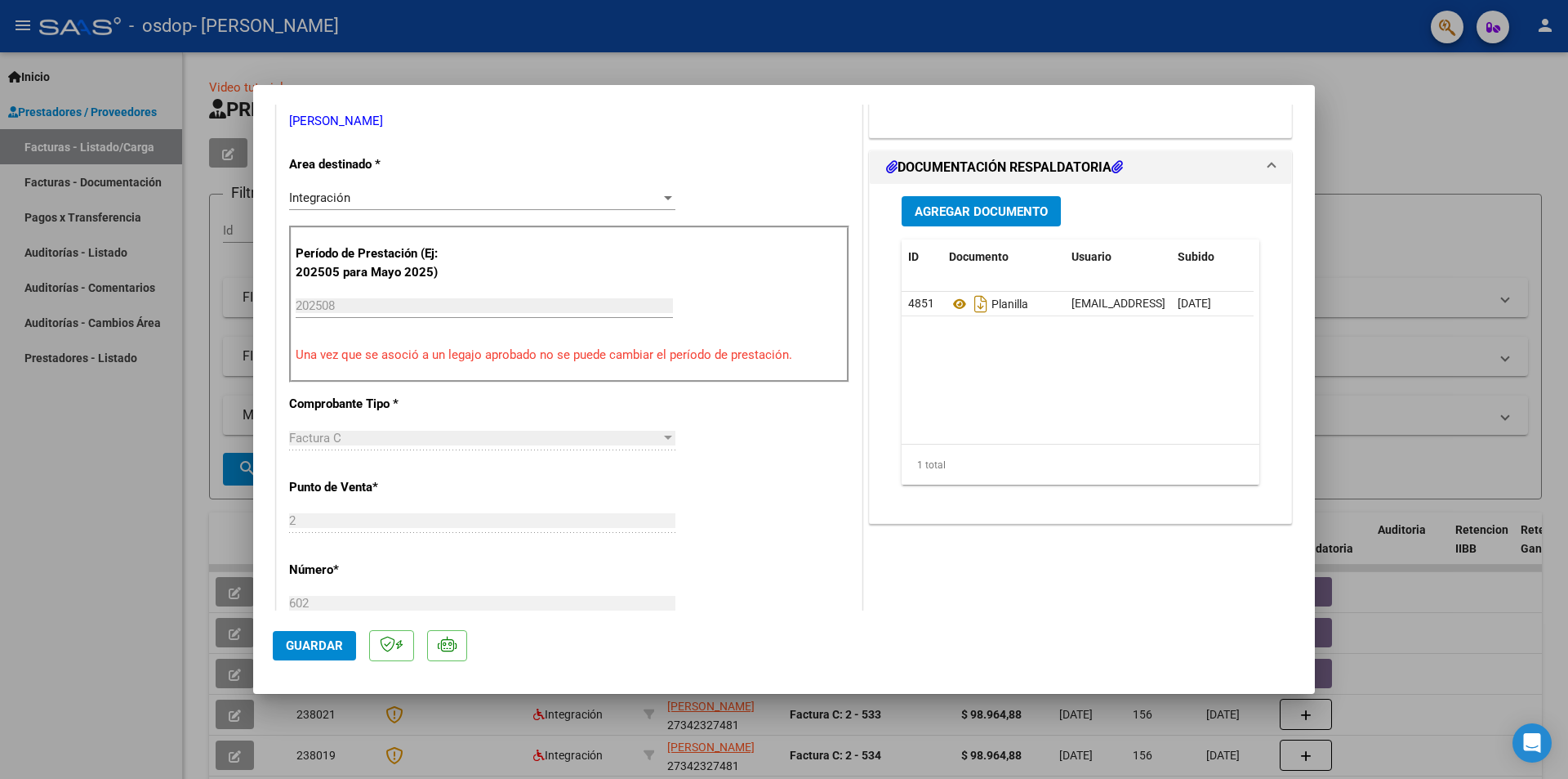
scroll to position [491, 0]
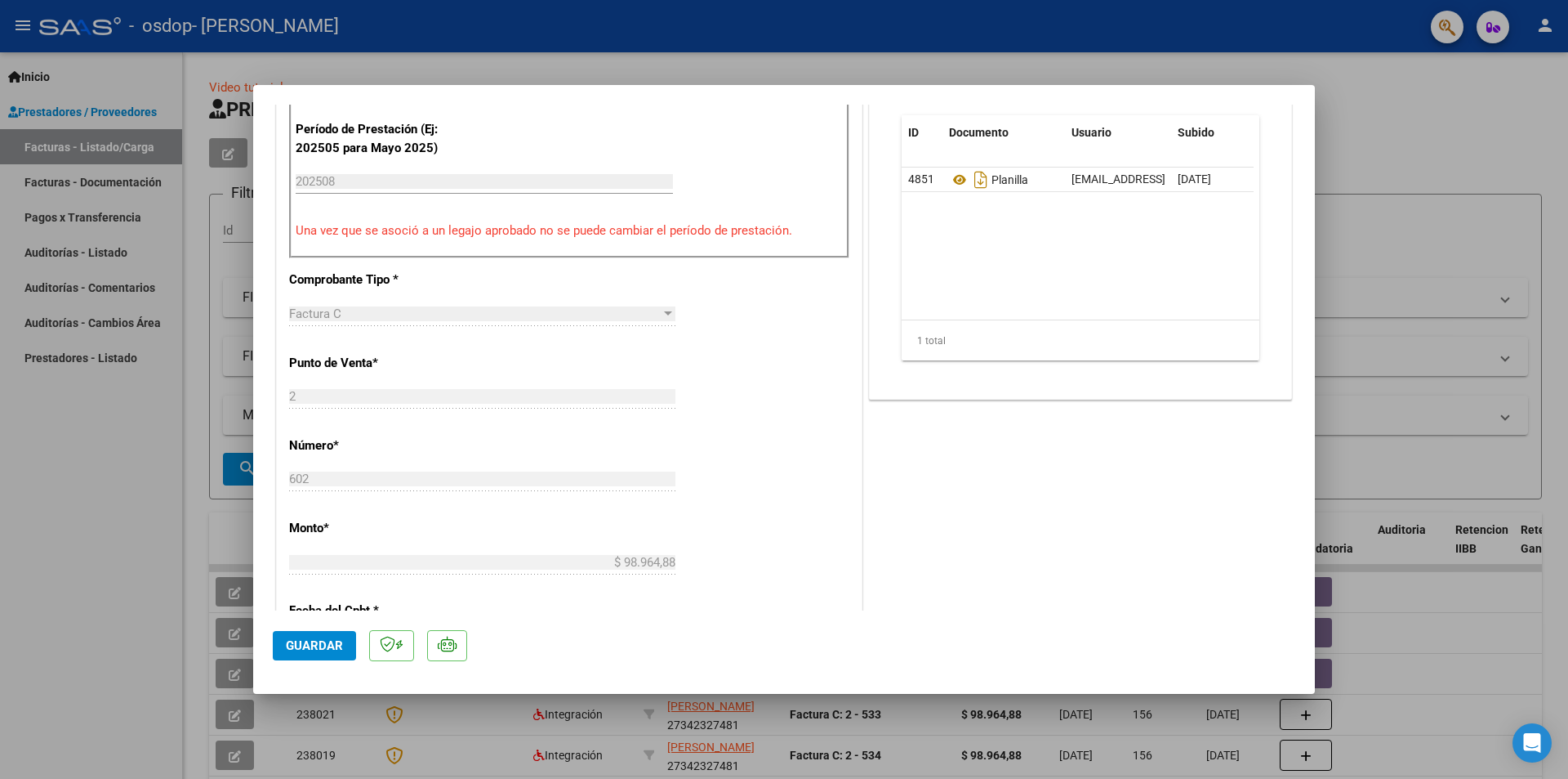
click at [302, 650] on span "Guardar" at bounding box center [314, 645] width 57 height 14
click at [178, 417] on div at bounding box center [784, 389] width 1568 height 779
type input "$ 0,00"
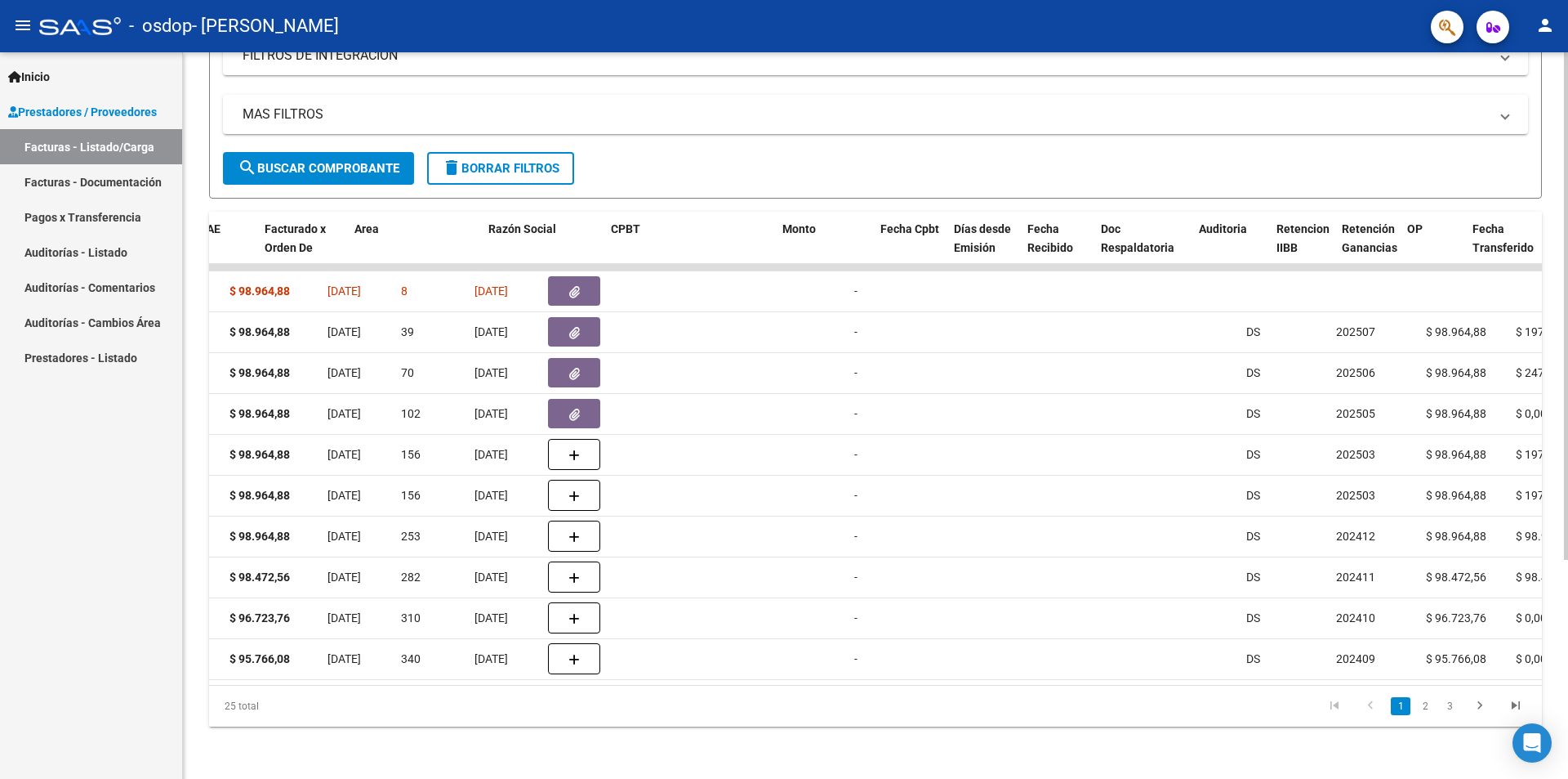
scroll to position [0, 0]
